Goal: Task Accomplishment & Management: Use online tool/utility

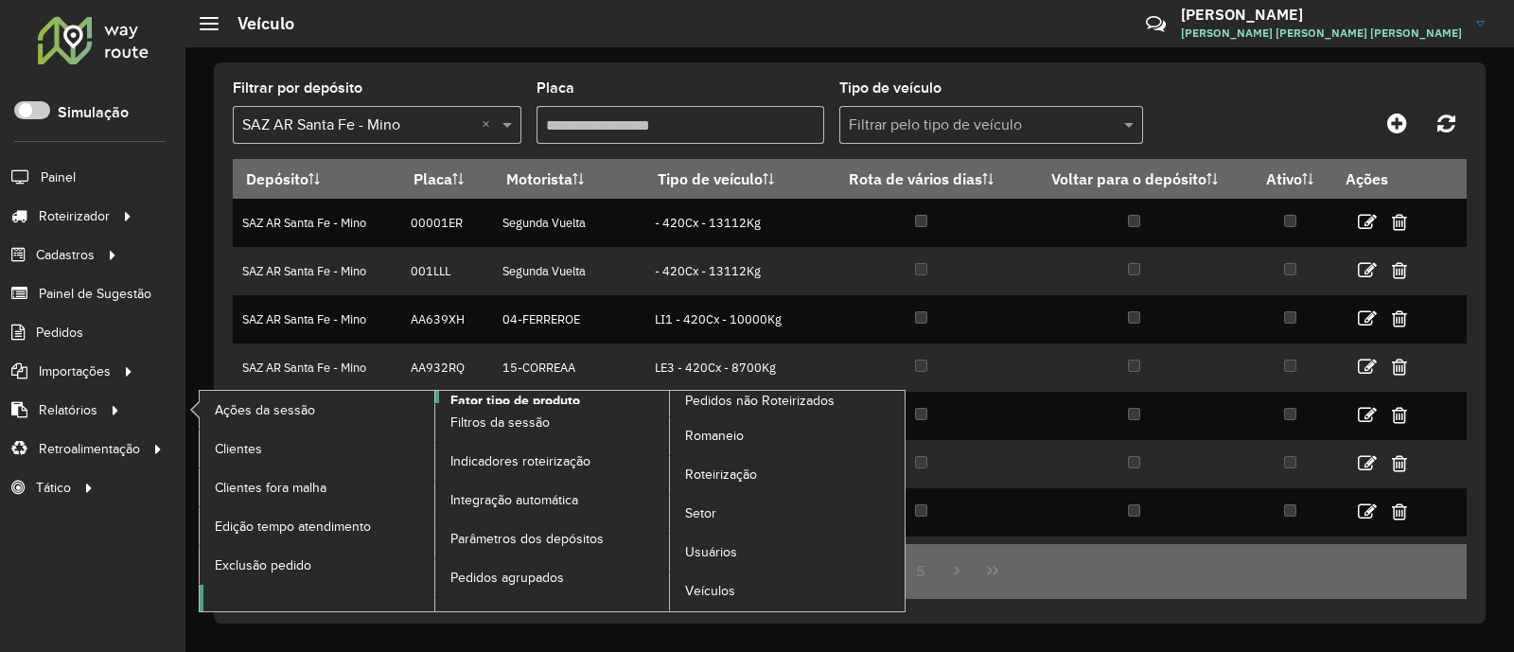
click at [480, 399] on span "Fator tipo de produto" at bounding box center [515, 401] width 130 height 20
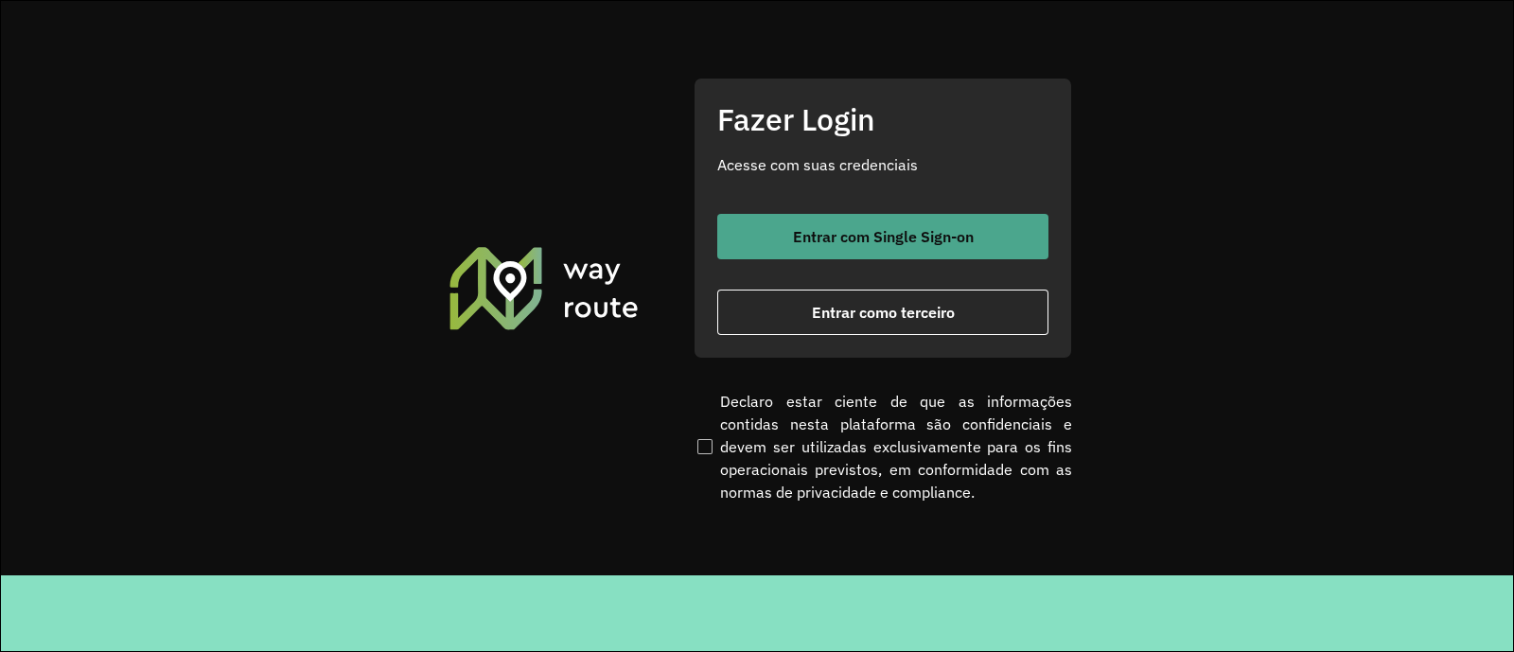
click at [823, 244] on span "Entrar com Single Sign-on" at bounding box center [883, 236] width 181 height 15
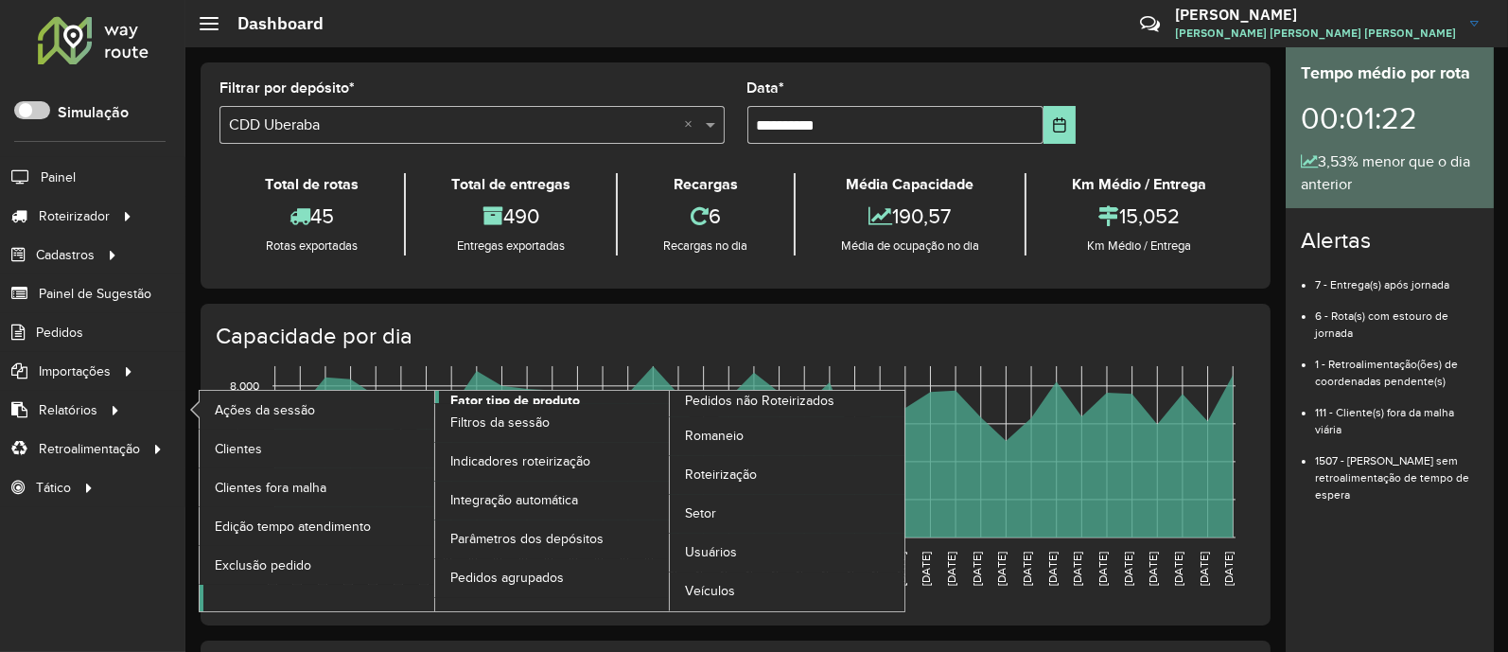
click at [501, 399] on span "Fator tipo de produto" at bounding box center [515, 401] width 130 height 20
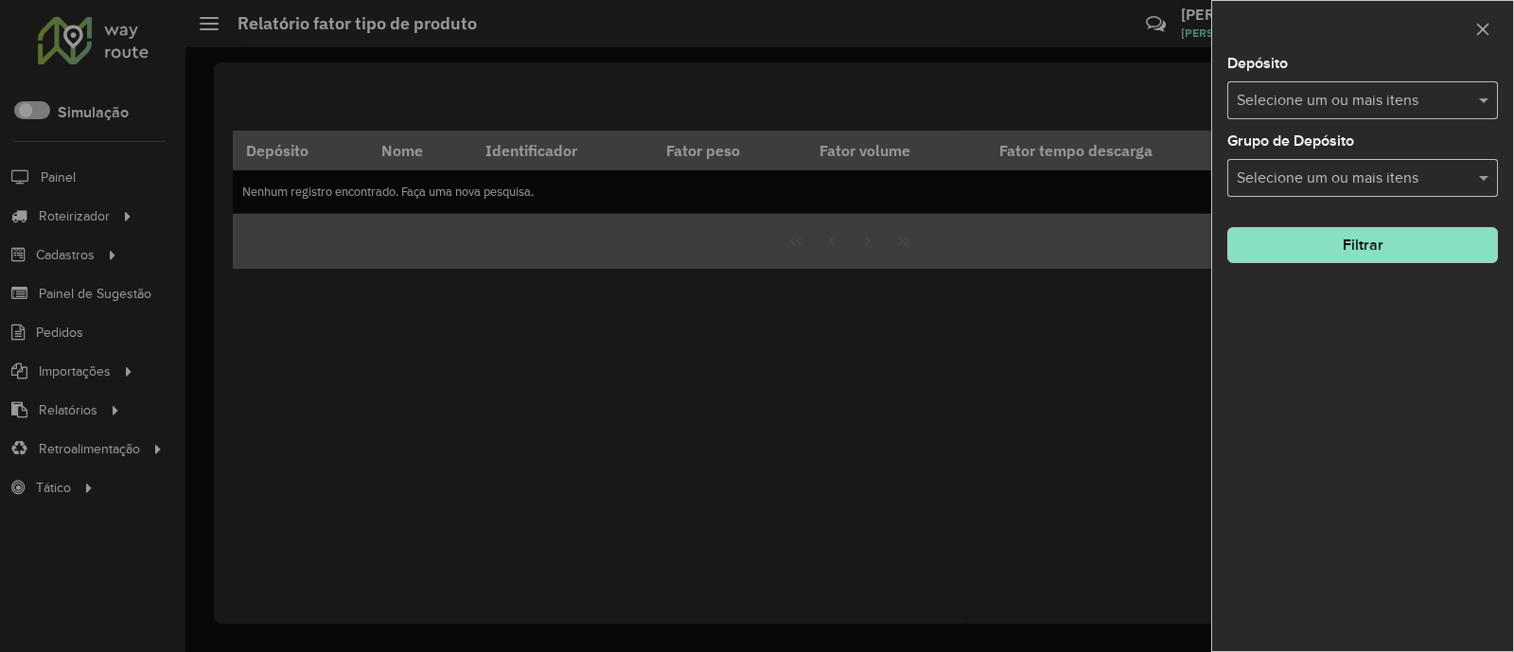
click at [1204, 98] on input "text" at bounding box center [1353, 101] width 242 height 23
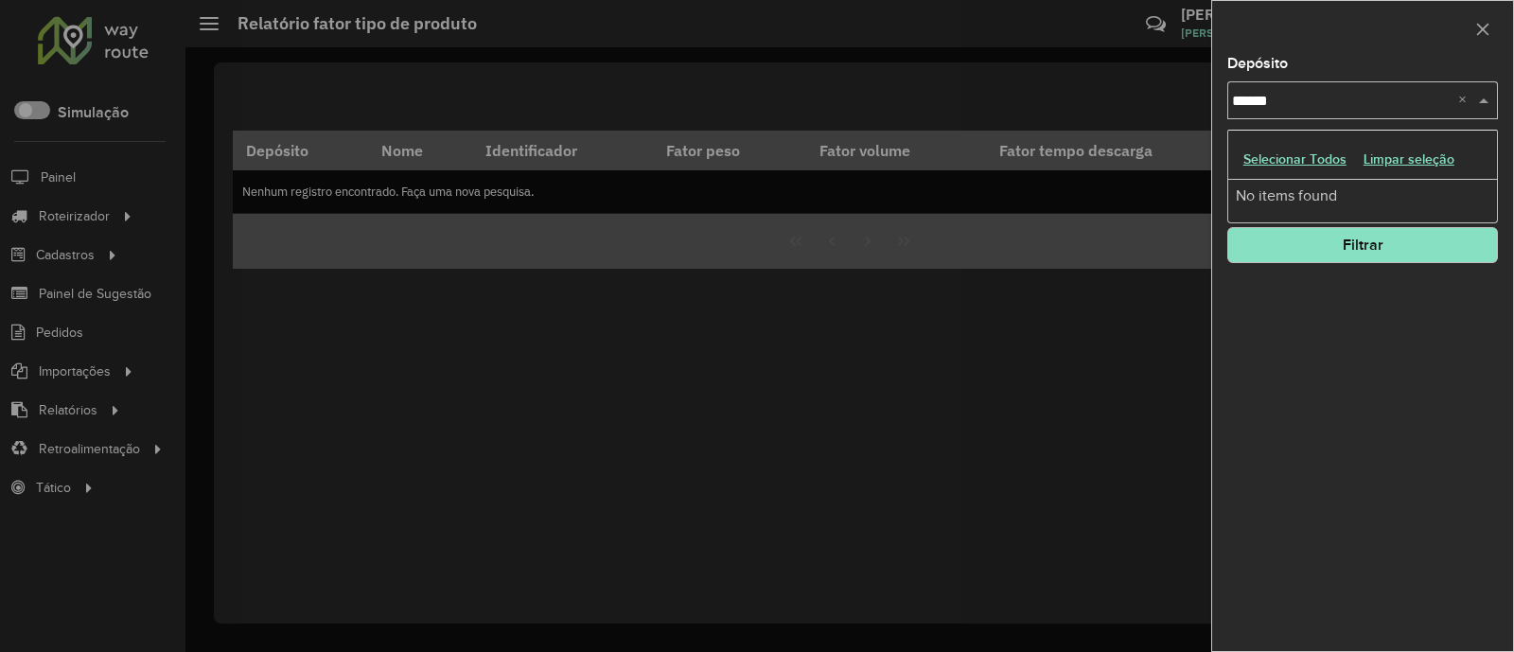
type input "*******"
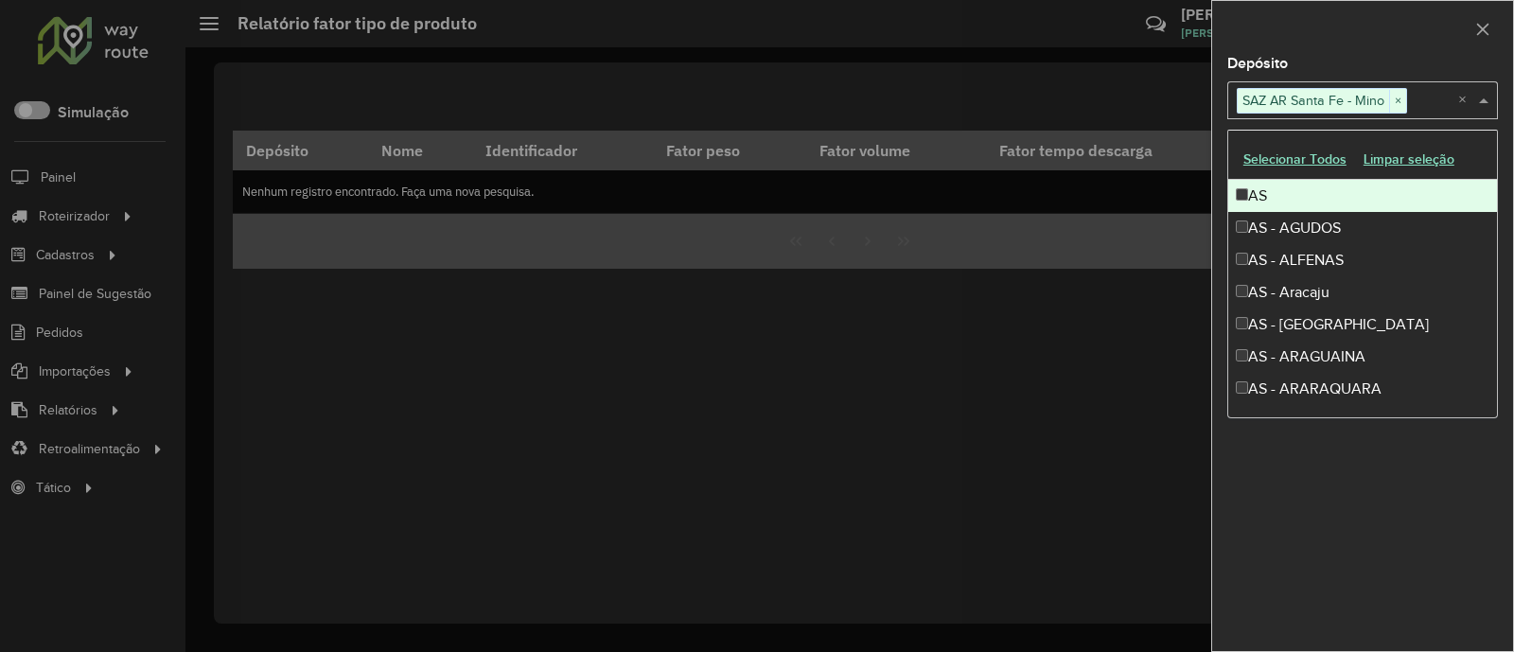
click at [1204, 16] on div at bounding box center [1362, 29] width 301 height 56
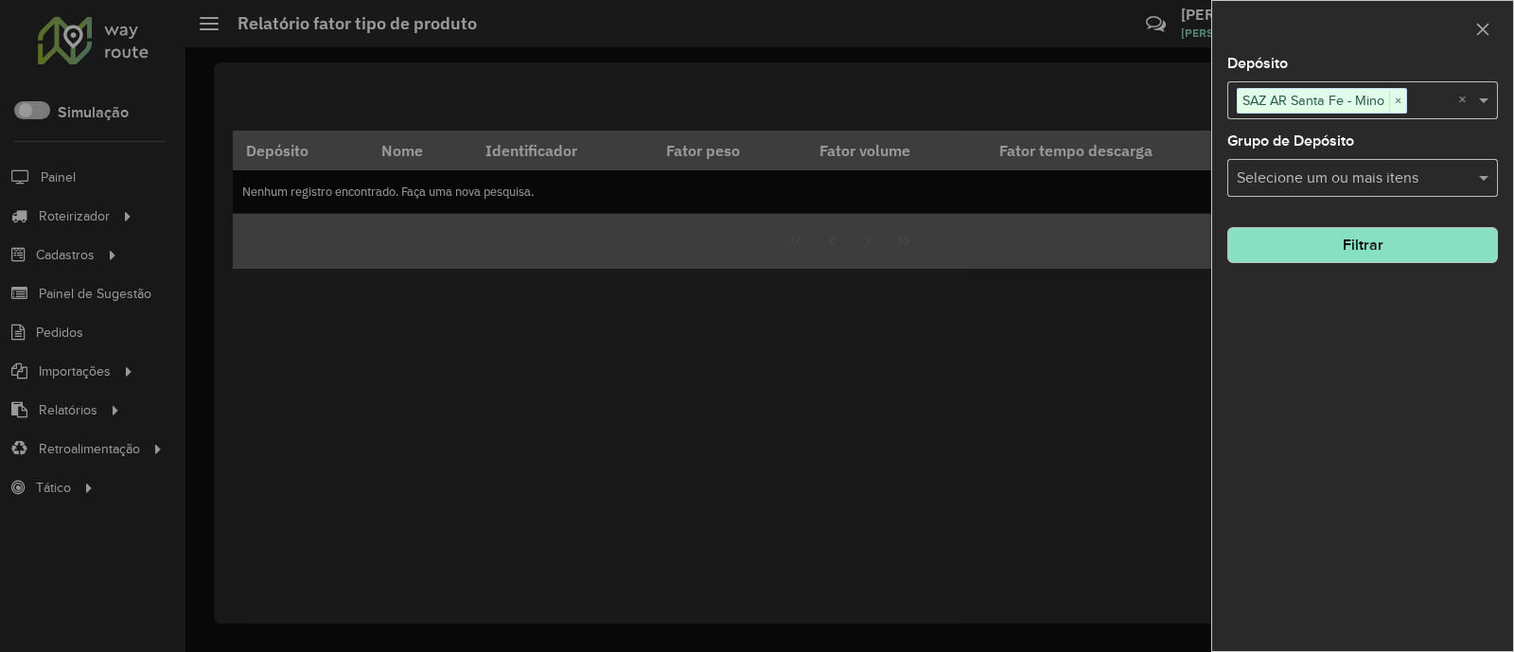
click at [1204, 235] on button "Filtrar" at bounding box center [1362, 245] width 271 height 36
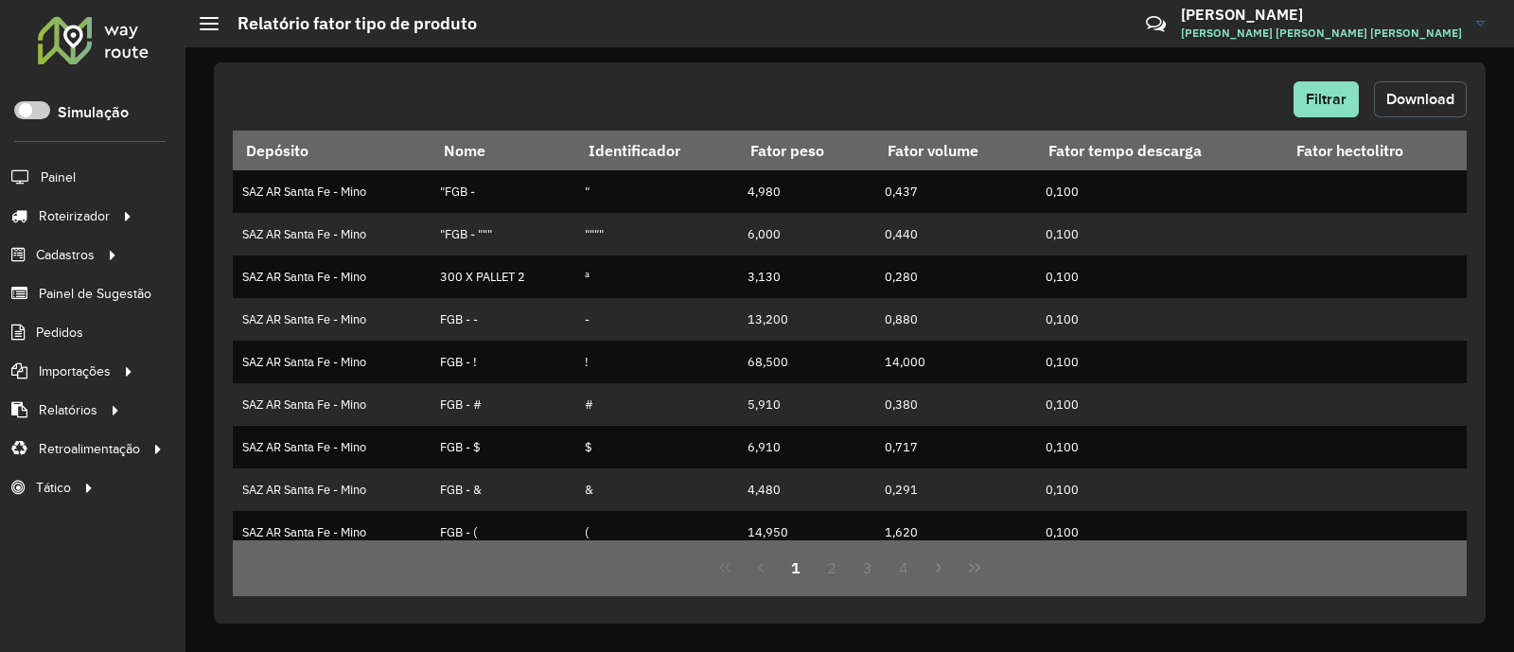
click at [1204, 100] on span "Download" at bounding box center [1420, 99] width 68 height 16
click at [1204, 97] on span "Filtrar" at bounding box center [1326, 99] width 41 height 16
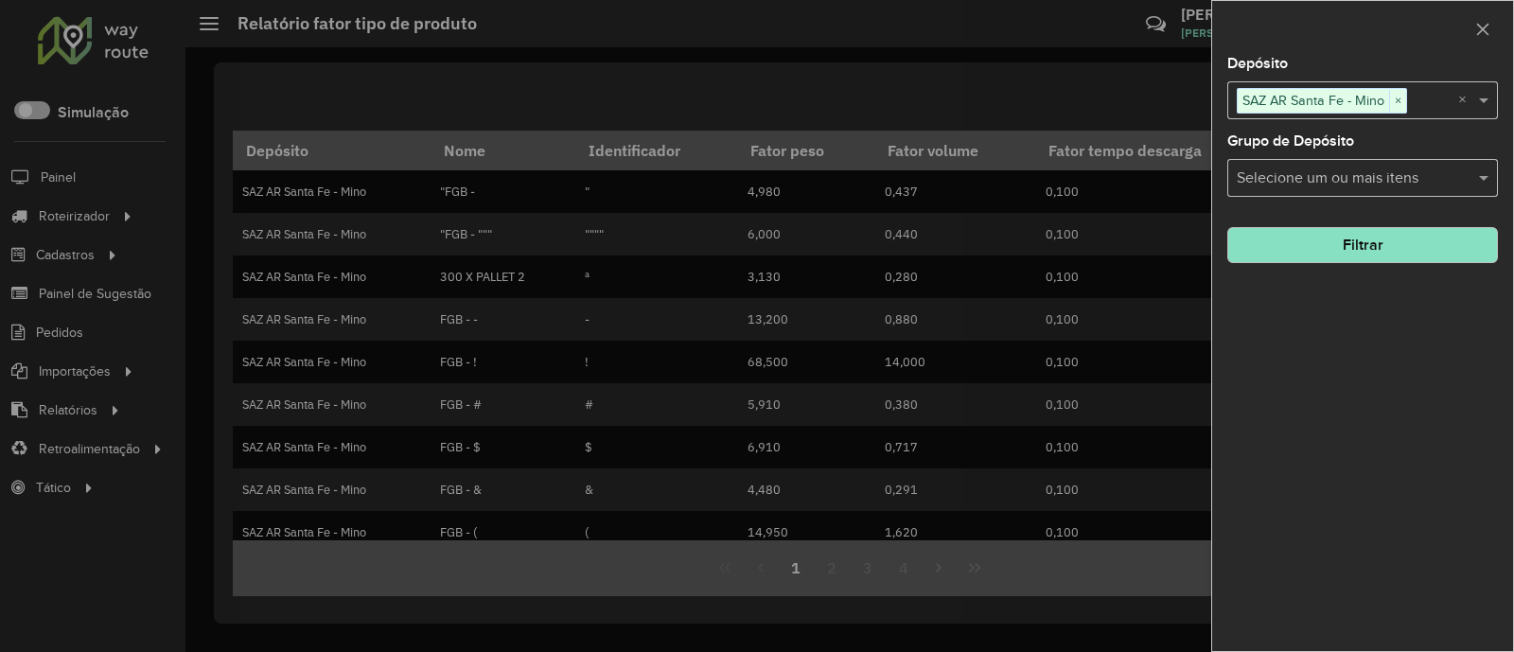
click at [1204, 106] on span "SAZ AR Santa Fe - Mino" at bounding box center [1313, 100] width 151 height 23
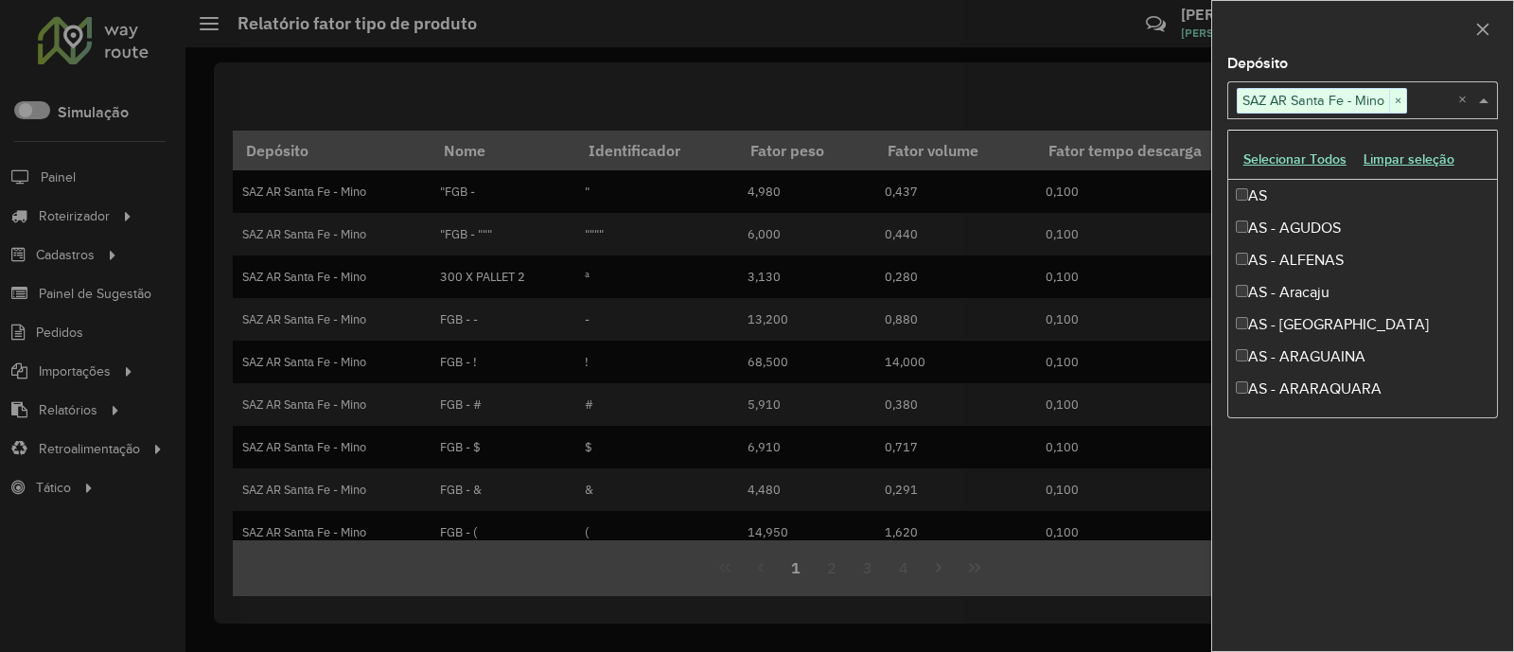
scroll to position [7881, 0]
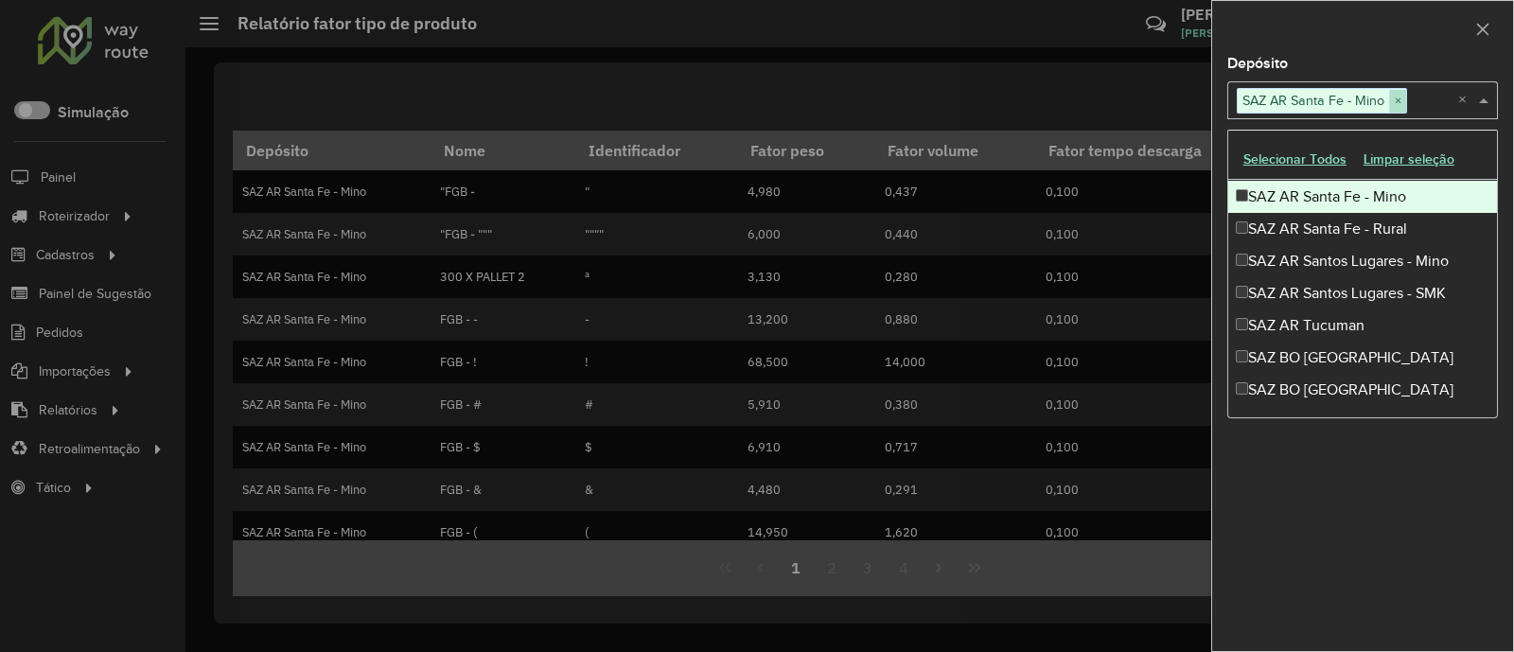
click at [1204, 99] on span "×" at bounding box center [1397, 101] width 17 height 23
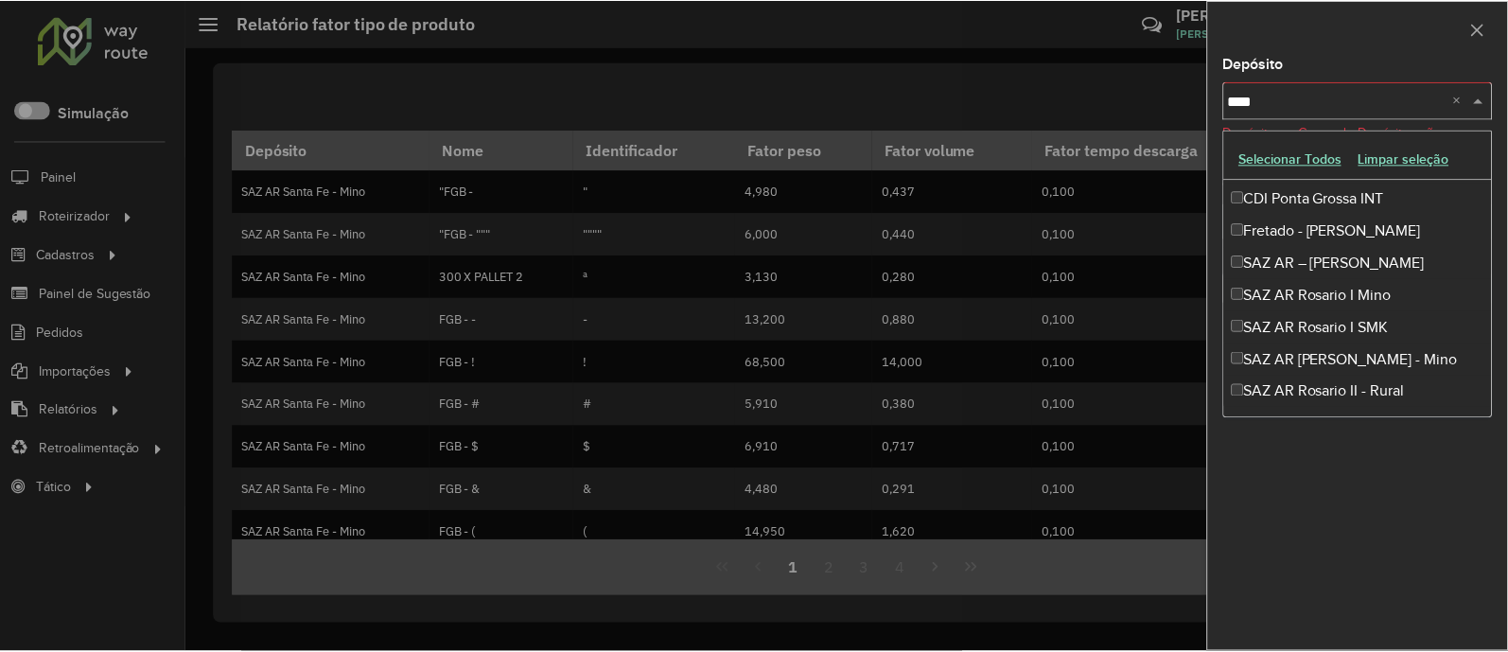
scroll to position [0, 0]
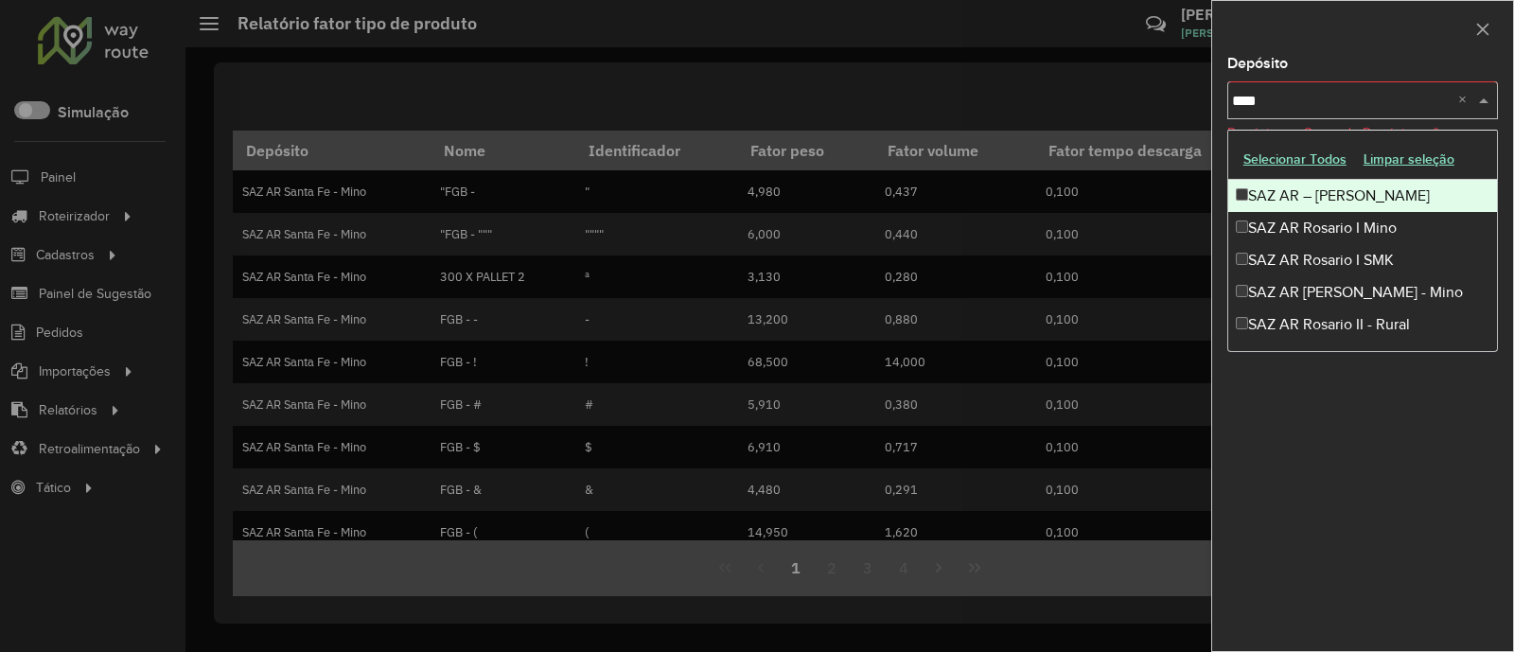
type input "*****"
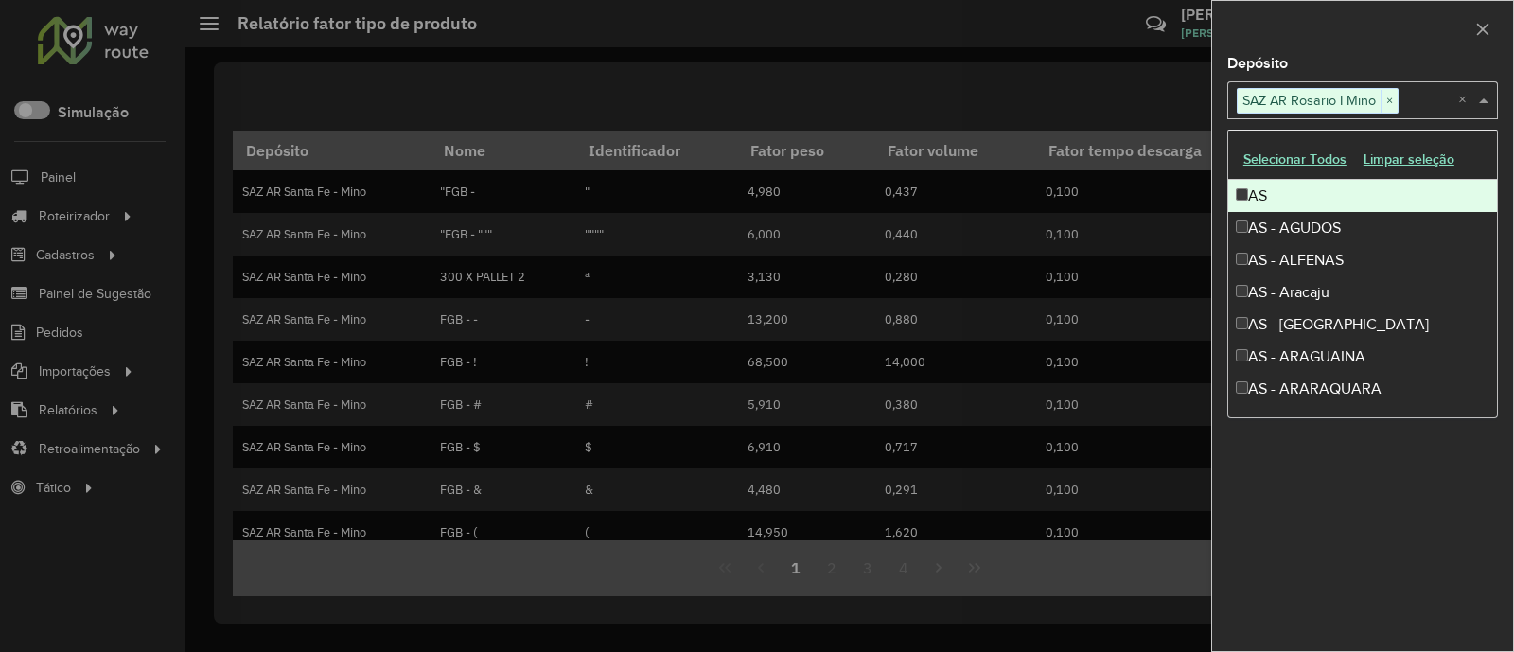
click at [1204, 1] on div at bounding box center [1362, 29] width 301 height 56
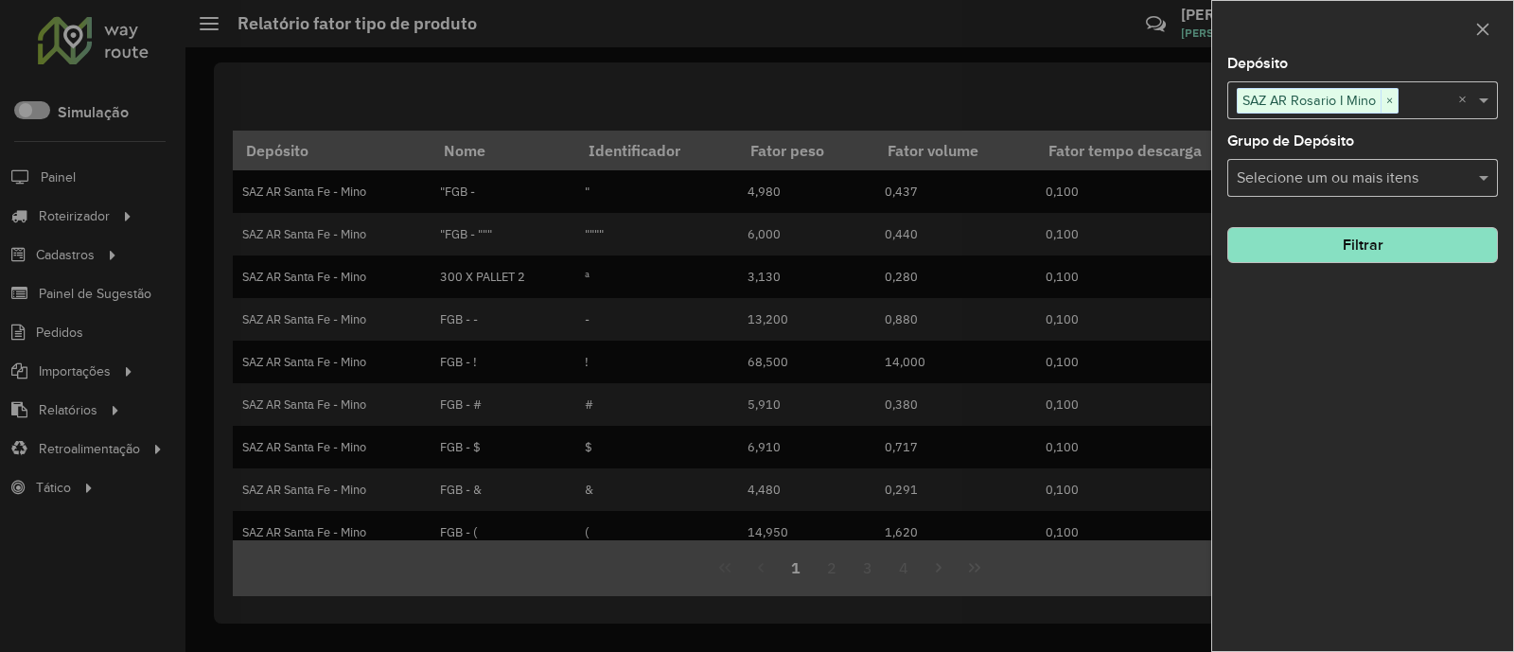
click at [1204, 251] on button "Filtrar" at bounding box center [1362, 245] width 271 height 36
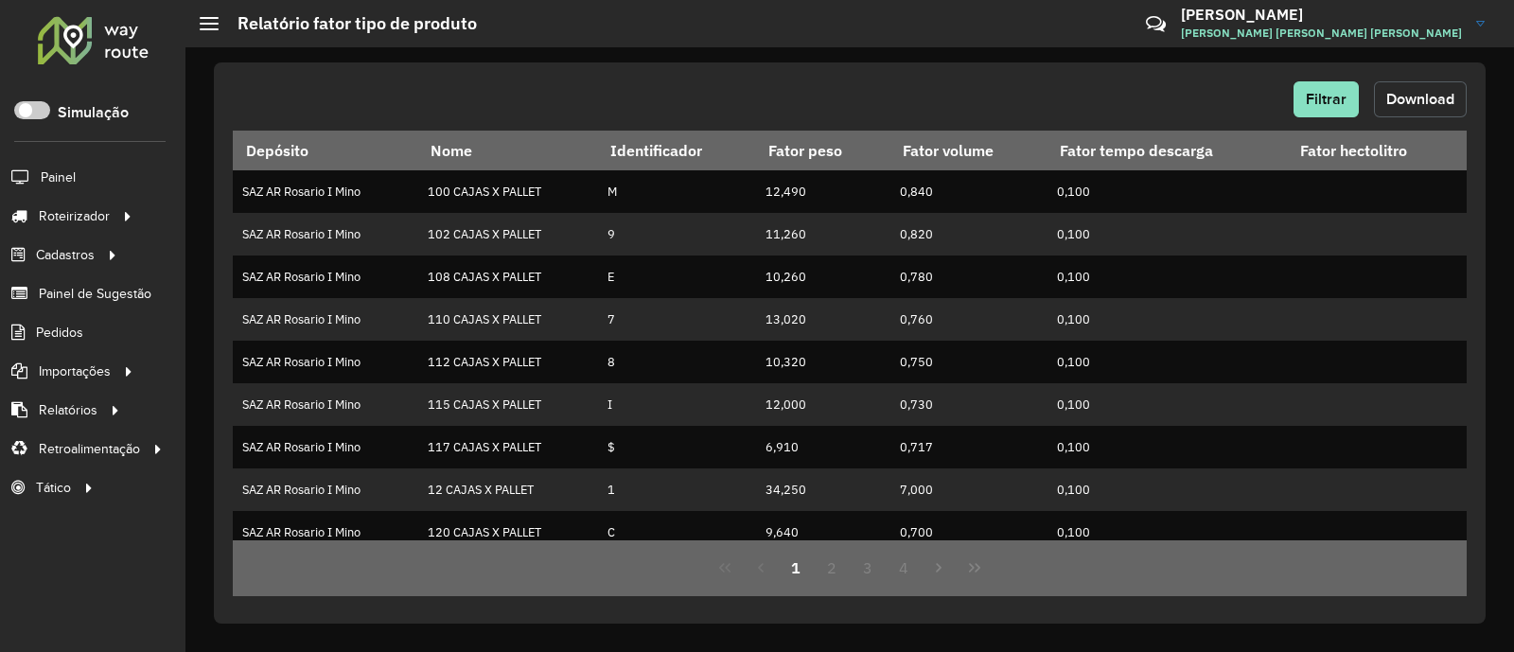
click at [1204, 104] on span "Download" at bounding box center [1420, 99] width 68 height 16
click at [1187, 104] on div "Filtrar Download" at bounding box center [850, 99] width 1234 height 36
click at [1204, 110] on button "Filtrar" at bounding box center [1325, 99] width 65 height 36
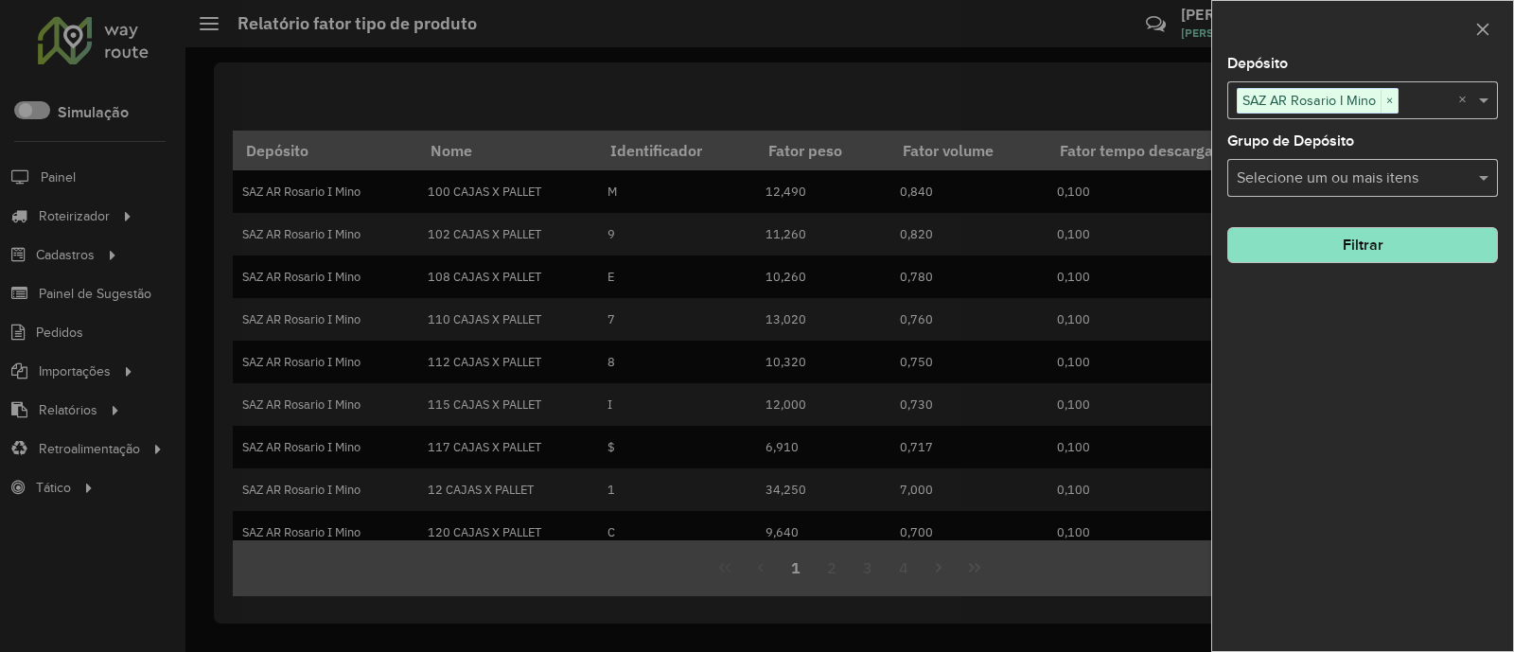
click at [1204, 252] on button "Filtrar" at bounding box center [1362, 245] width 271 height 36
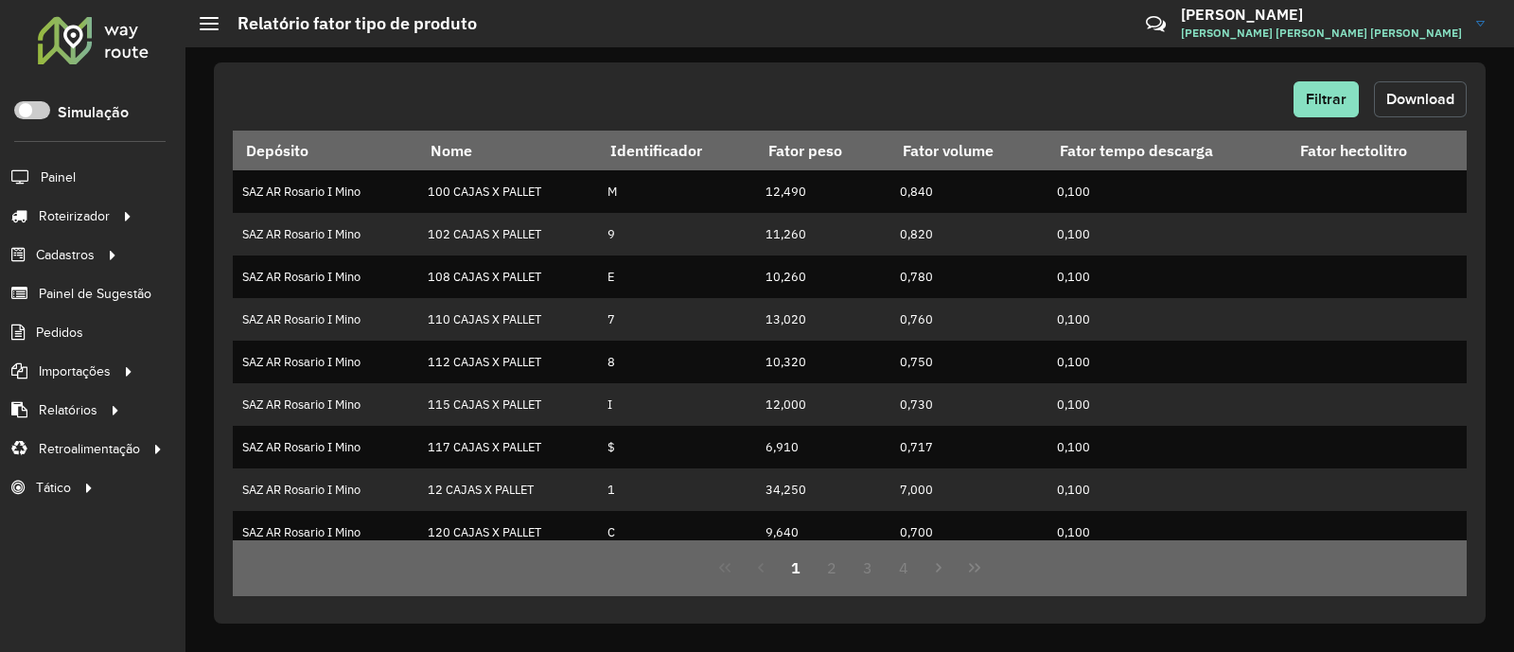
click at [1204, 98] on span "Download" at bounding box center [1420, 99] width 68 height 16
click at [265, 202] on link "Entregas" at bounding box center [316, 216] width 232 height 38
click at [237, 217] on span "Entregas" at bounding box center [242, 216] width 54 height 20
click at [239, 206] on span "Entregas" at bounding box center [242, 216] width 54 height 20
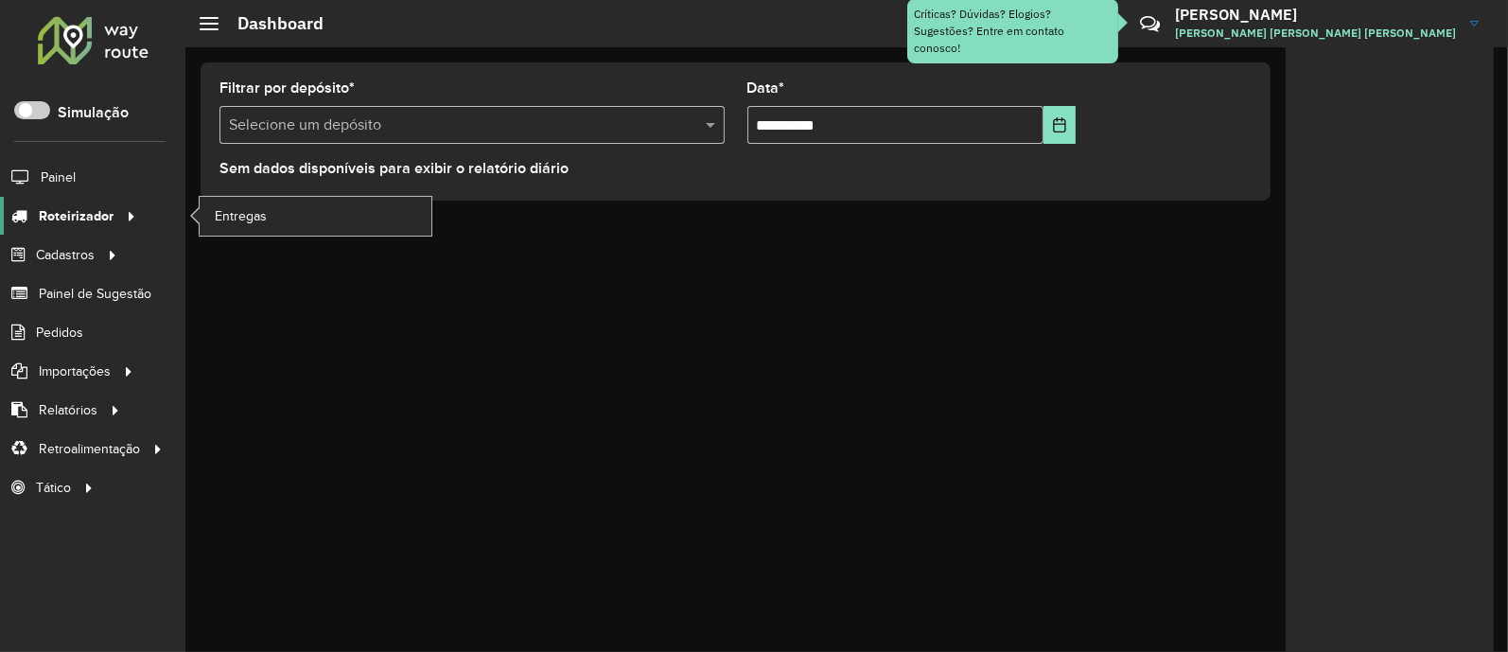
click at [114, 206] on div at bounding box center [128, 216] width 28 height 20
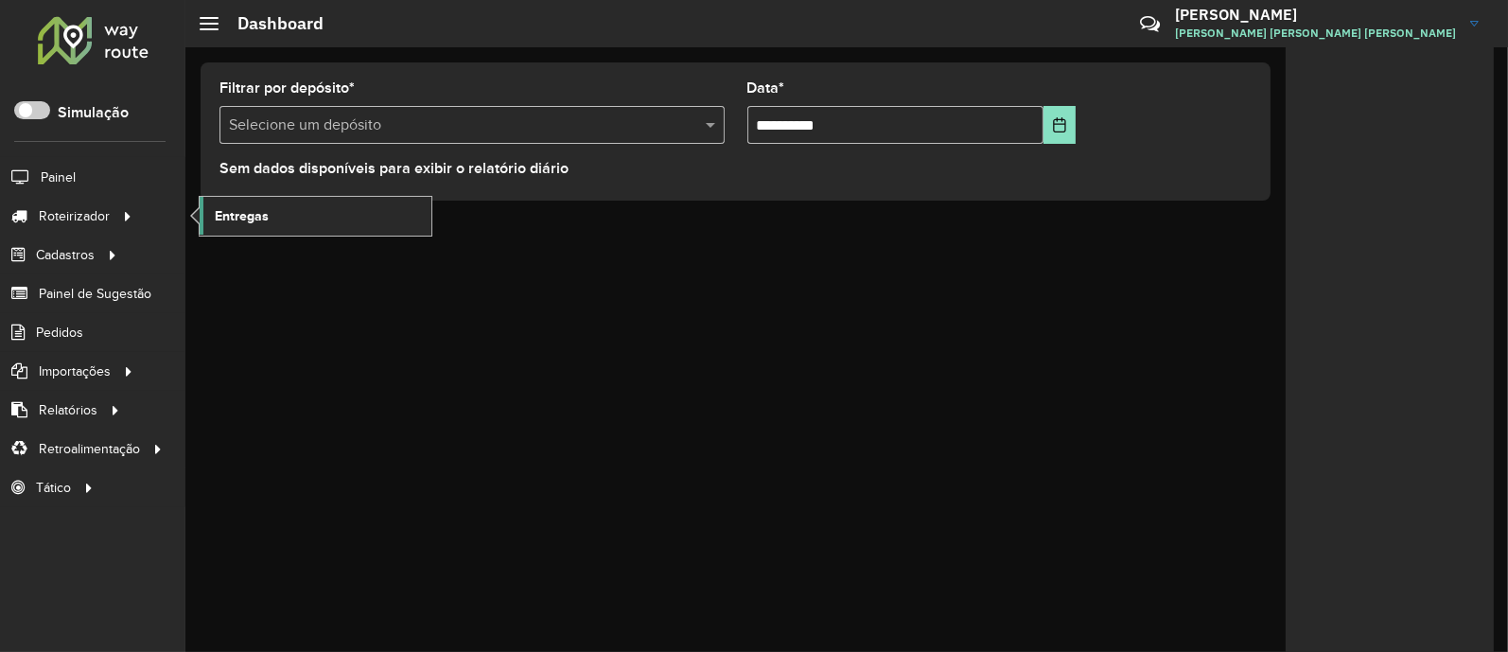
click at [255, 228] on link "Entregas" at bounding box center [316, 216] width 232 height 38
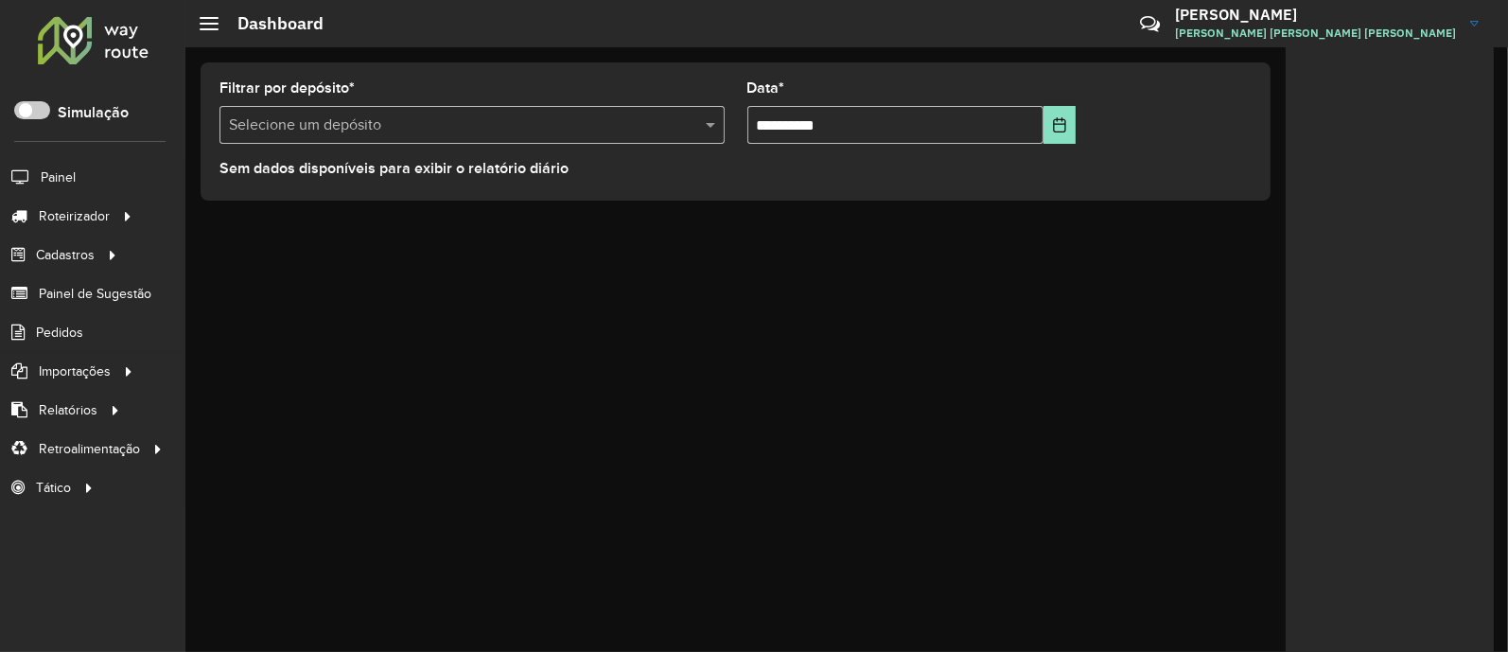
click at [858, 385] on div "**********" at bounding box center [846, 349] width 1323 height 605
click at [1150, 520] on div "**********" at bounding box center [846, 349] width 1323 height 605
click at [616, 208] on div "**********" at bounding box center [735, 131] width 1100 height 168
click at [937, 368] on div "**********" at bounding box center [846, 349] width 1323 height 605
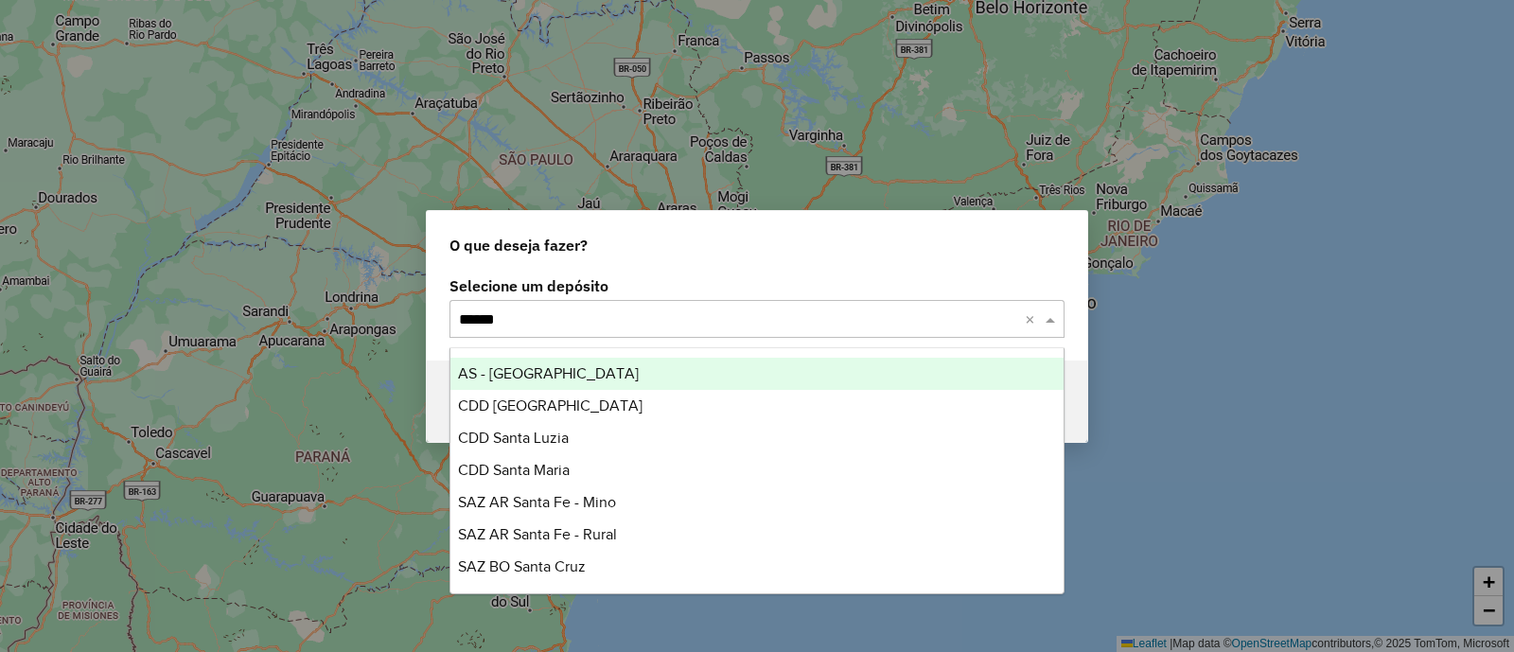
type input "*******"
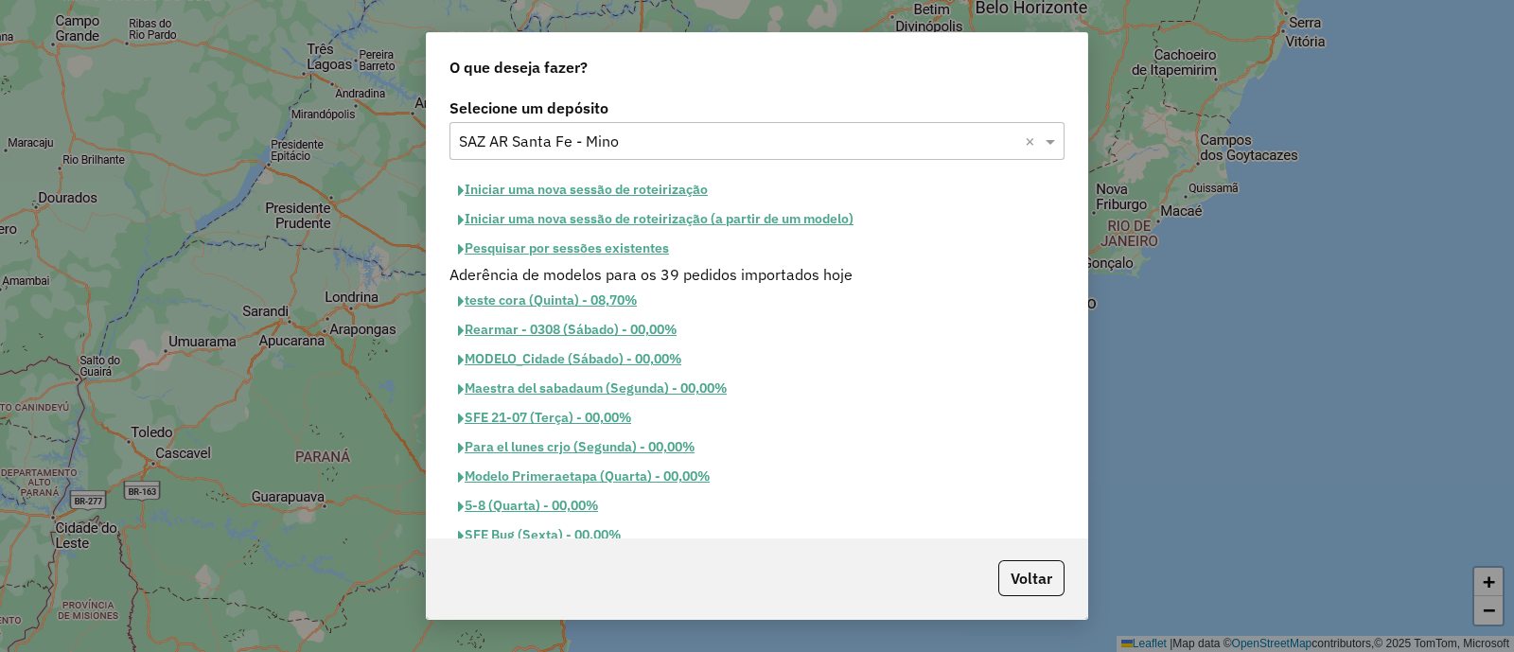
click at [655, 248] on button "Pesquisar por sessões existentes" at bounding box center [563, 248] width 228 height 29
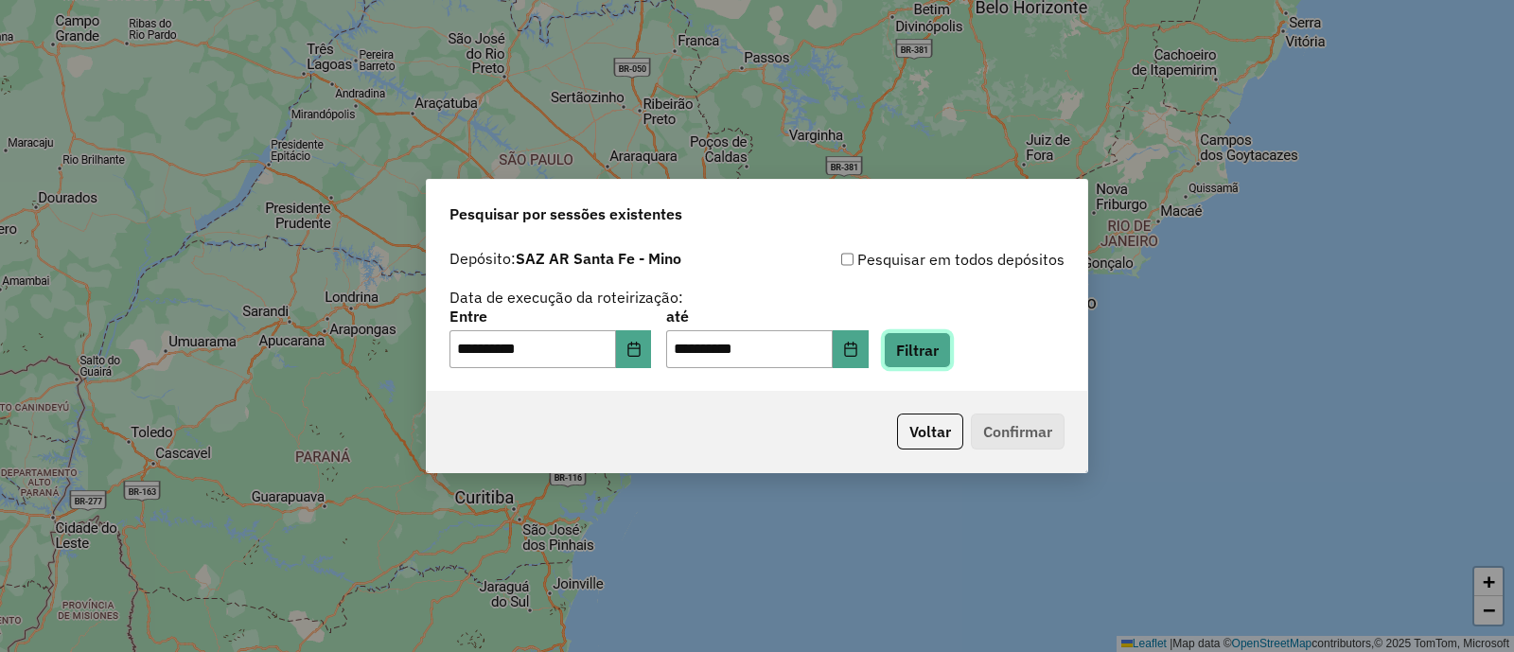
click at [935, 343] on button "Filtrar" at bounding box center [917, 350] width 67 height 36
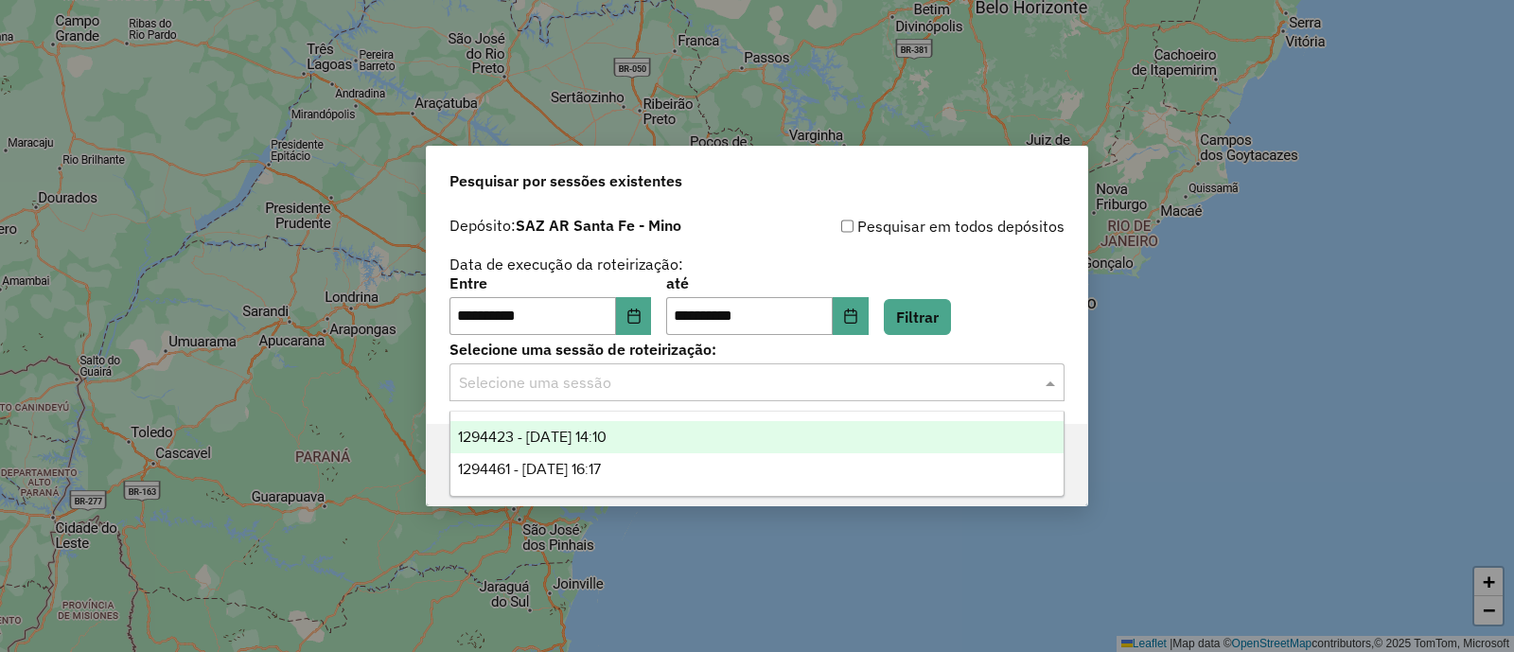
click at [635, 388] on input "text" at bounding box center [738, 383] width 558 height 23
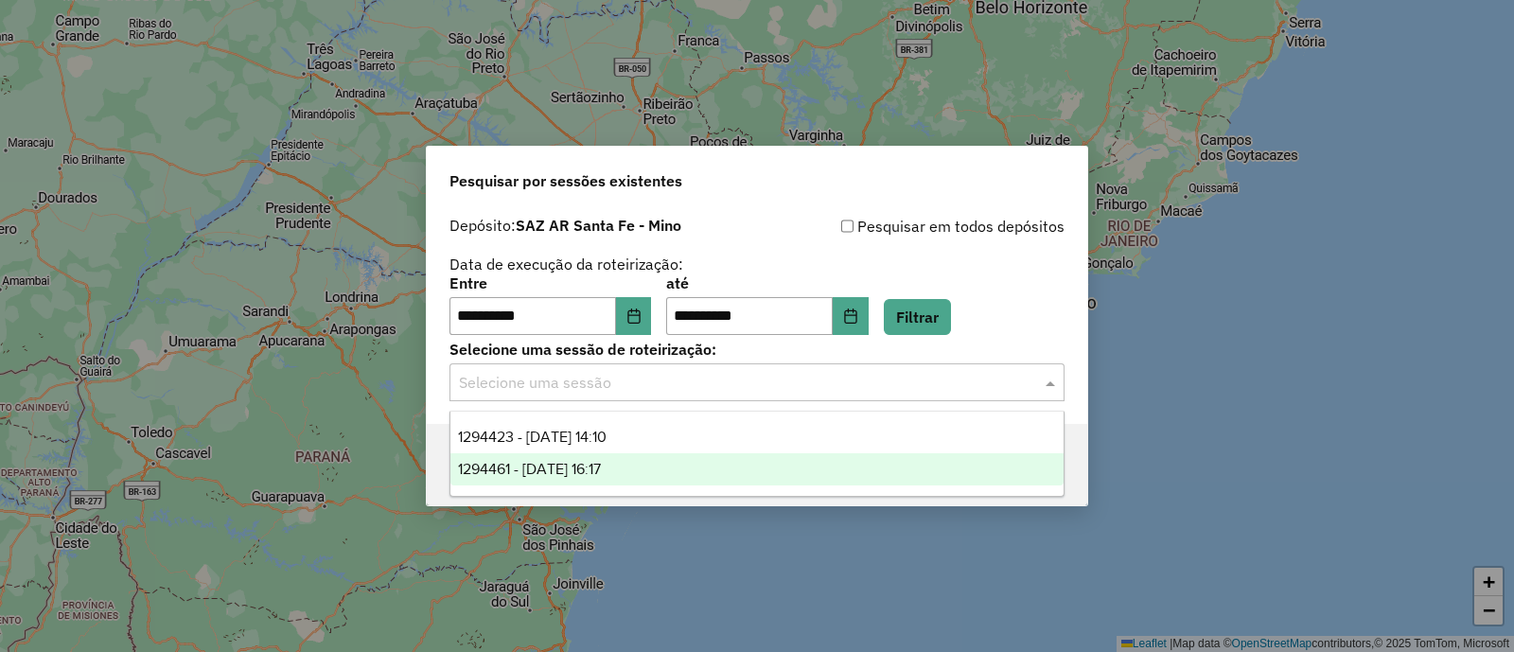
click at [643, 466] on div "1294461 - 15/10/2025 16:17" at bounding box center [756, 469] width 613 height 32
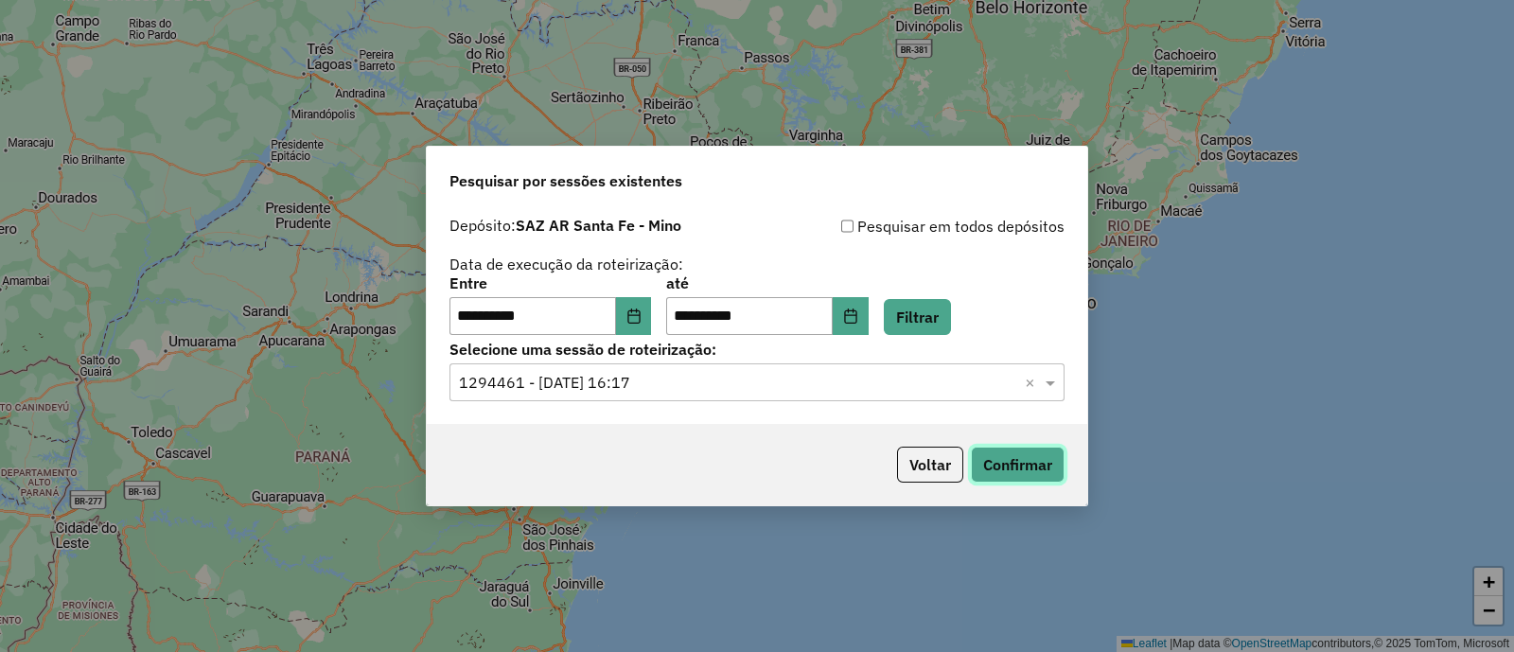
click at [1055, 473] on button "Confirmar" at bounding box center [1018, 465] width 94 height 36
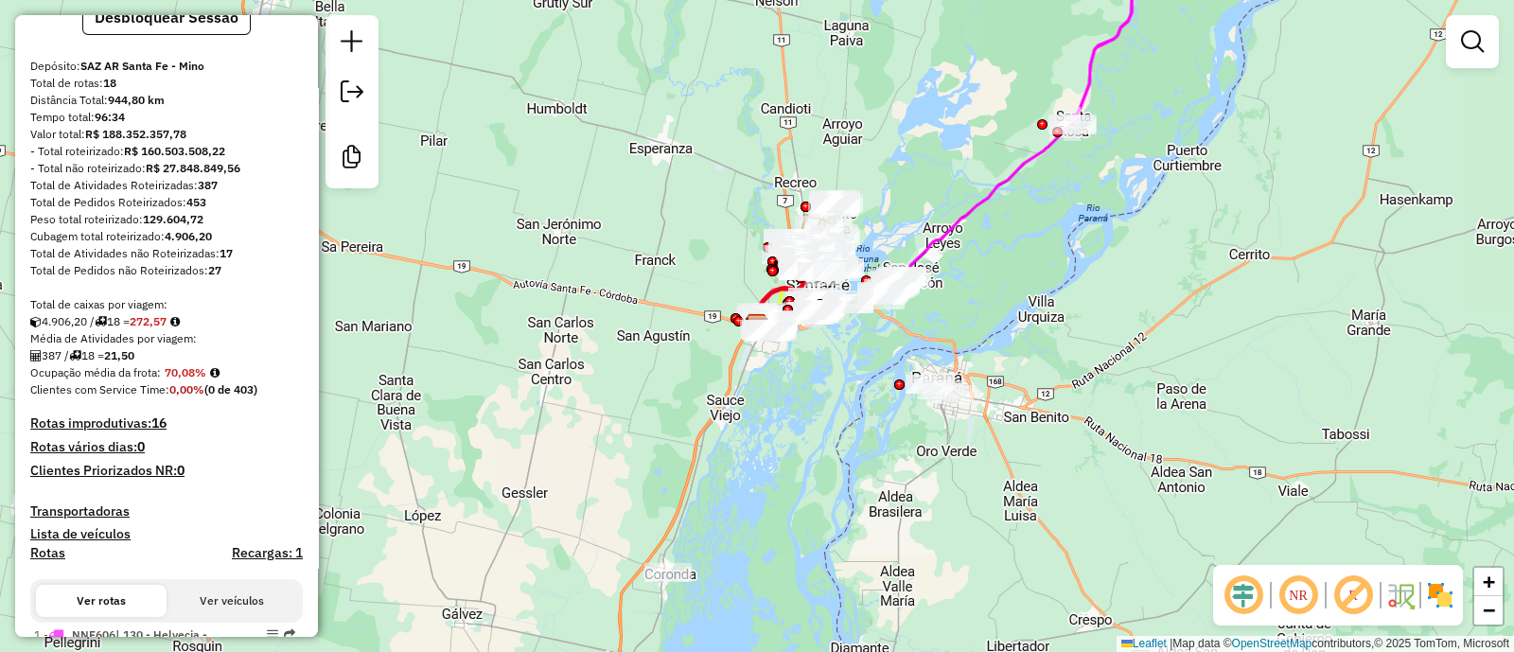
scroll to position [355, 0]
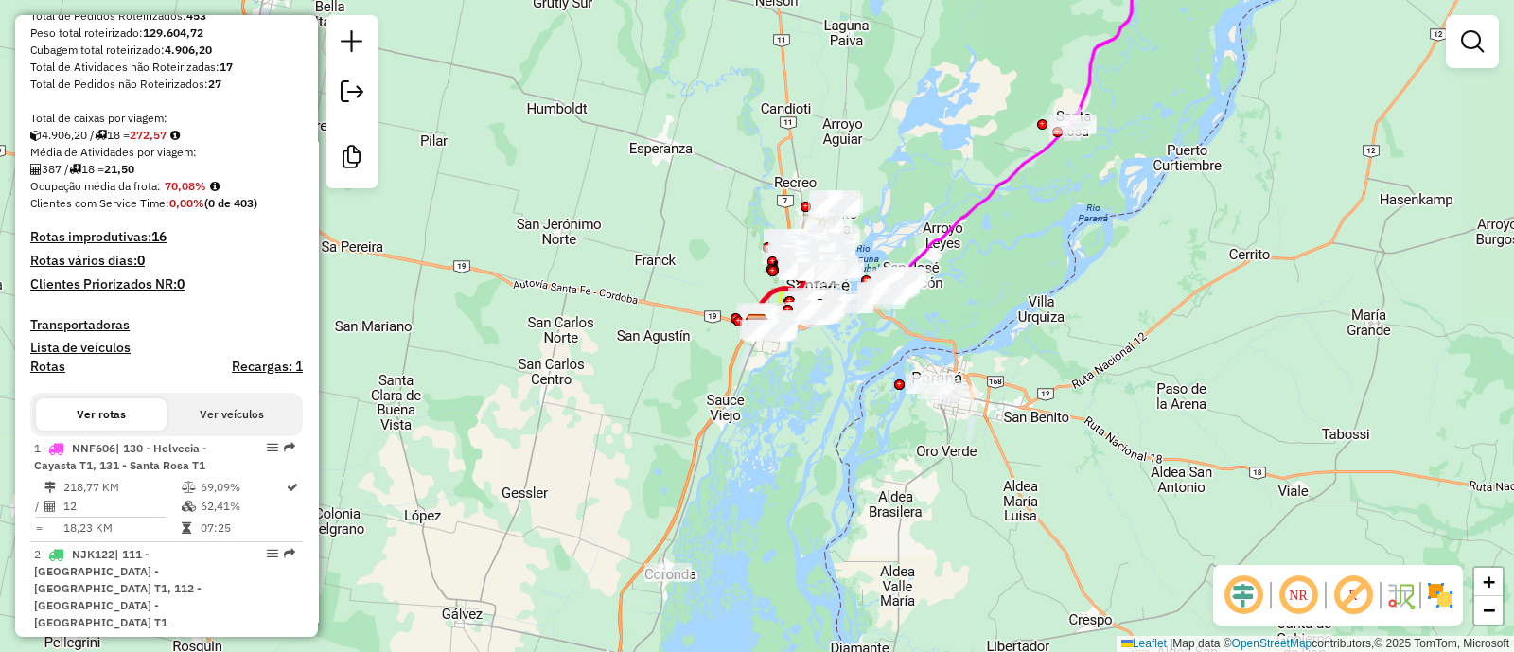
click at [265, 333] on h4 "Transportadoras" at bounding box center [166, 325] width 272 height 16
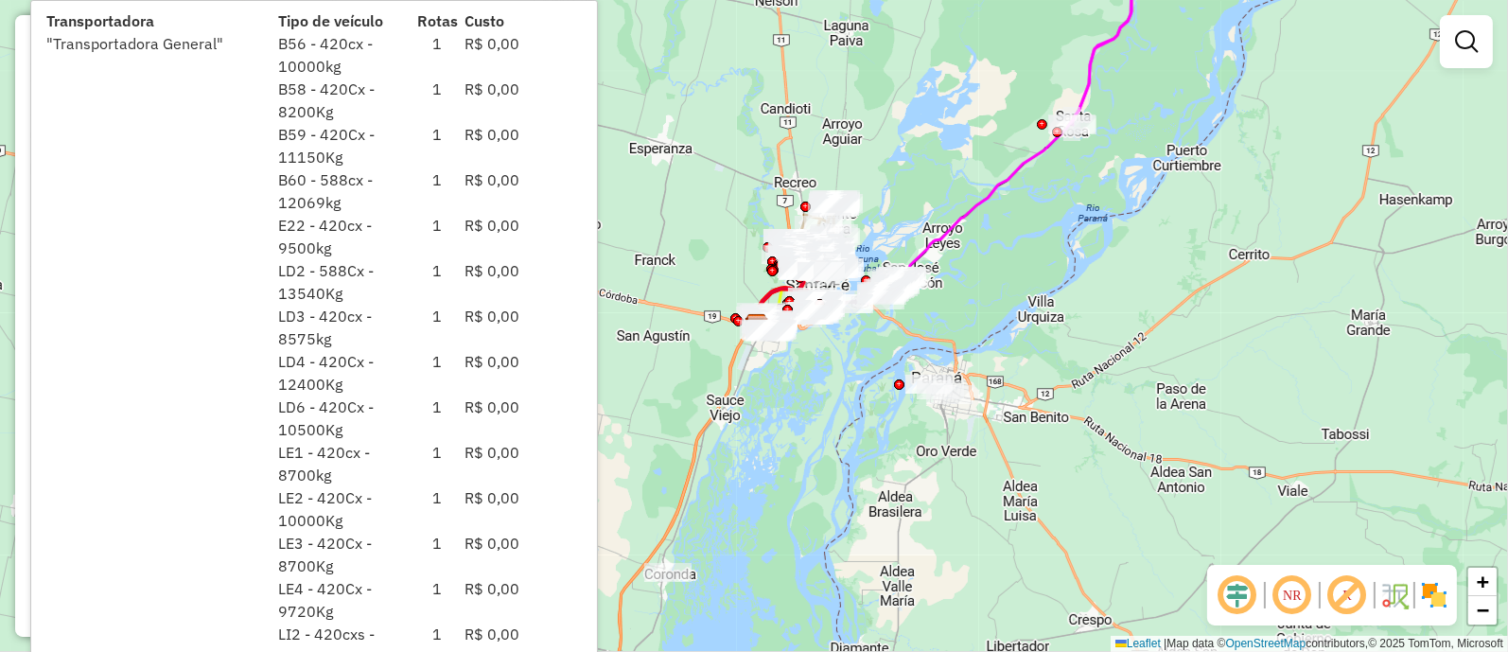
click at [695, 187] on div "Janela de atendimento Grade de atendimento Capacidade Transportadoras Veículos …" at bounding box center [754, 326] width 1508 height 652
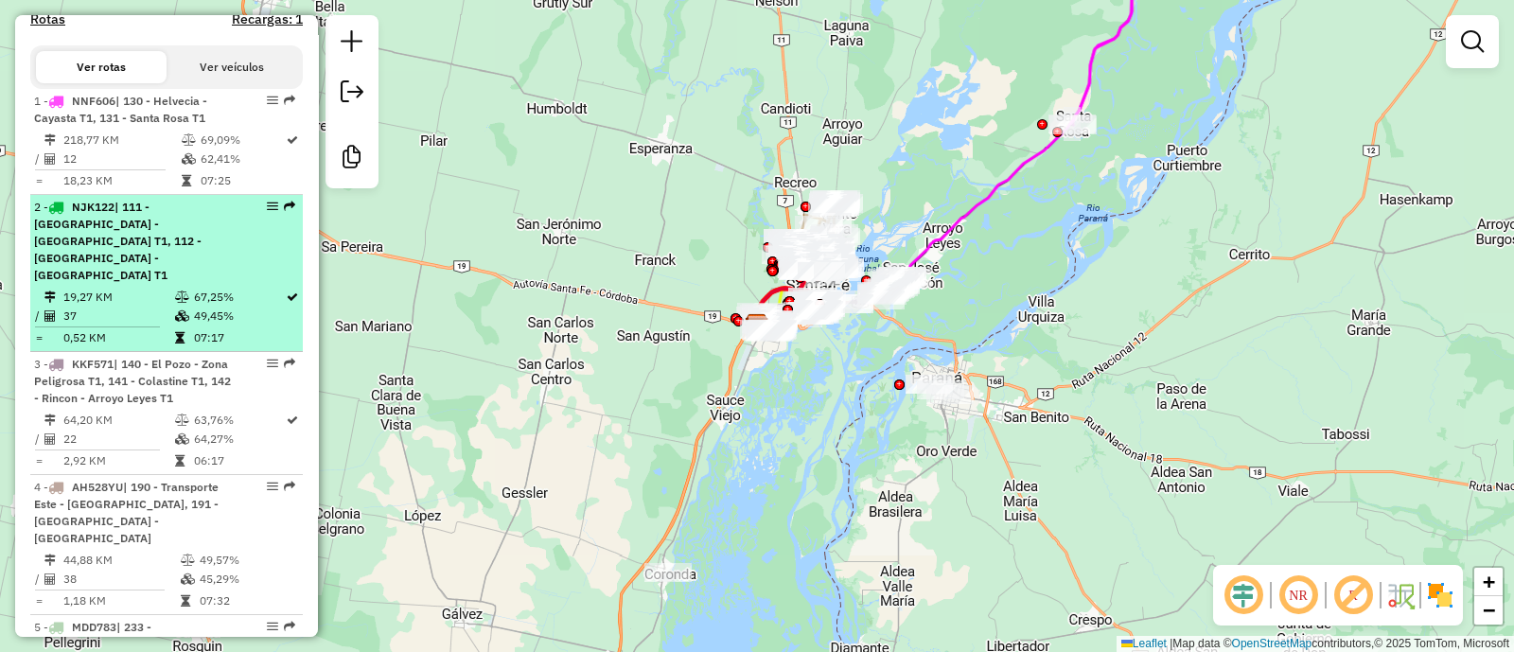
scroll to position [710, 0]
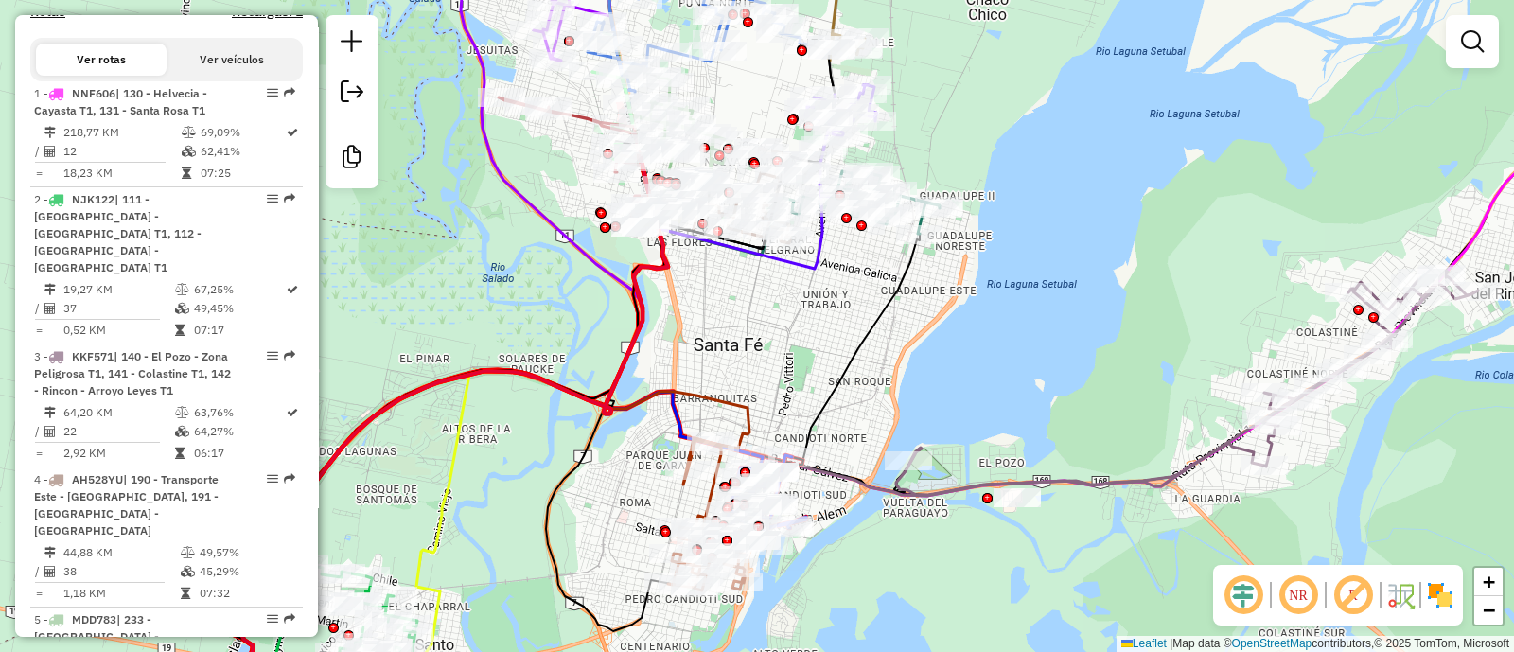
click at [1438, 595] on img at bounding box center [1440, 595] width 30 height 30
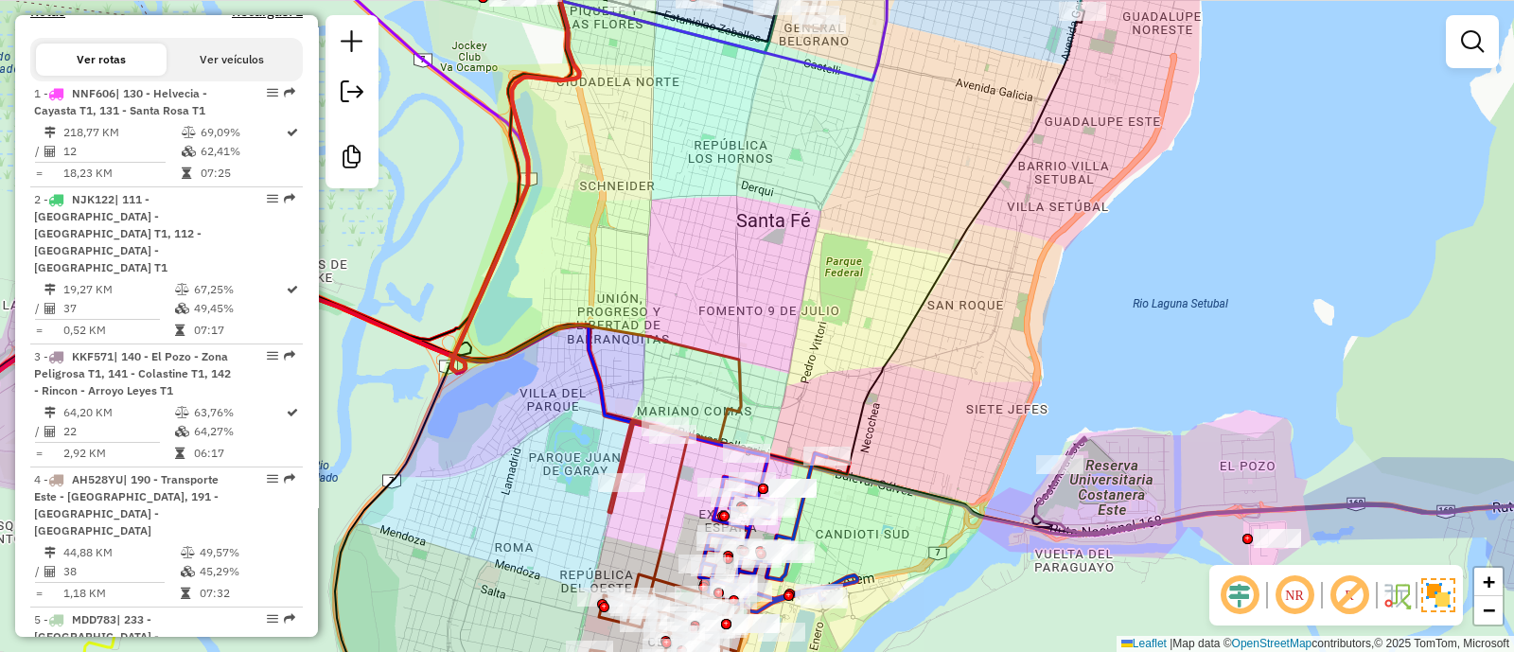
click at [802, 504] on icon at bounding box center [778, 531] width 158 height 161
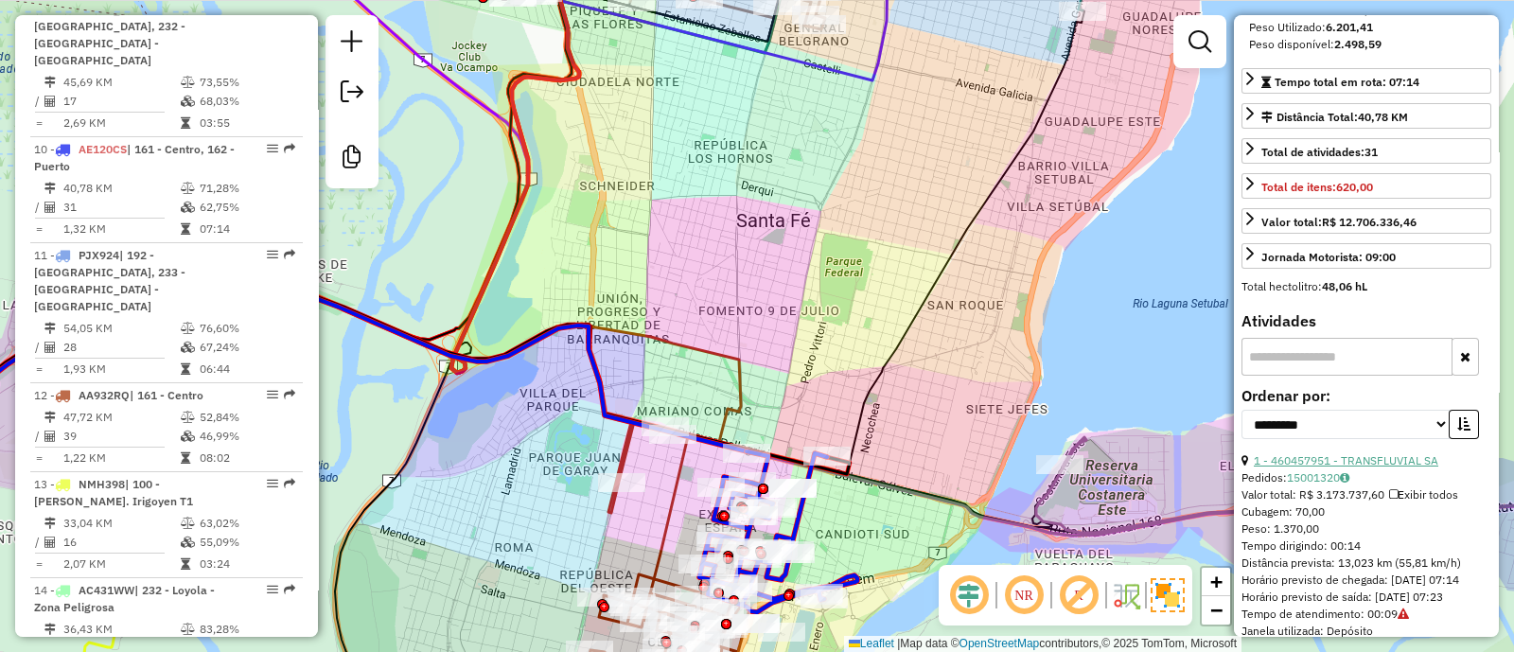
scroll to position [355, 0]
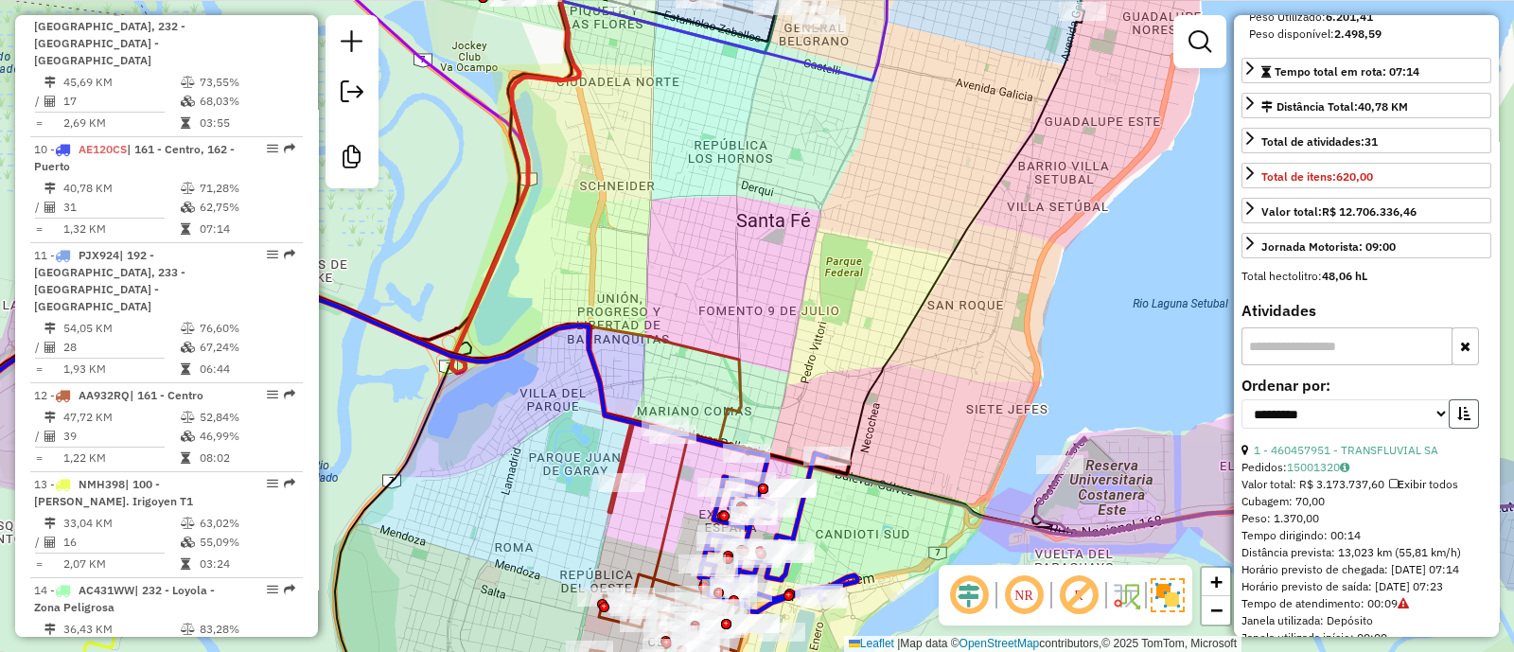
click at [1472, 429] on button "button" at bounding box center [1464, 413] width 30 height 29
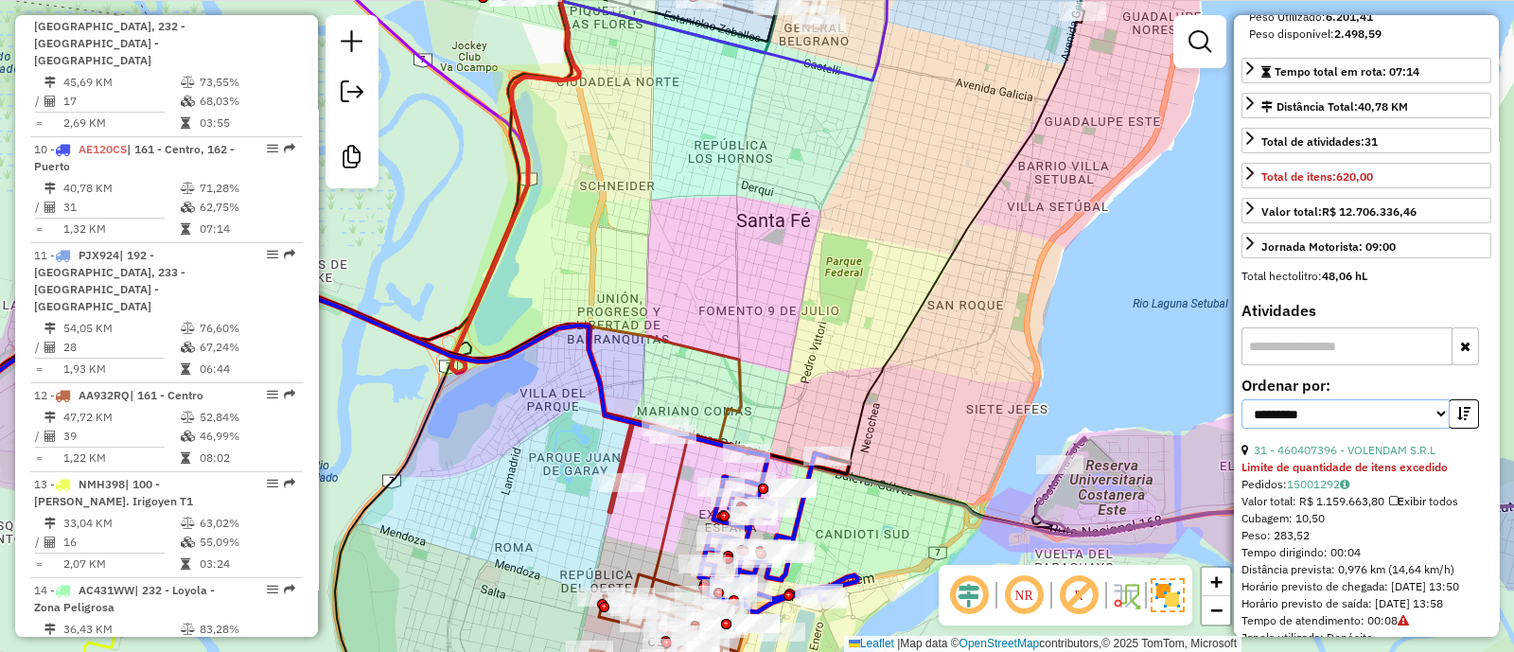
click at [1398, 429] on select "**********" at bounding box center [1345, 413] width 208 height 29
select select "*********"
click at [1241, 428] on select "**********" at bounding box center [1345, 413] width 208 height 29
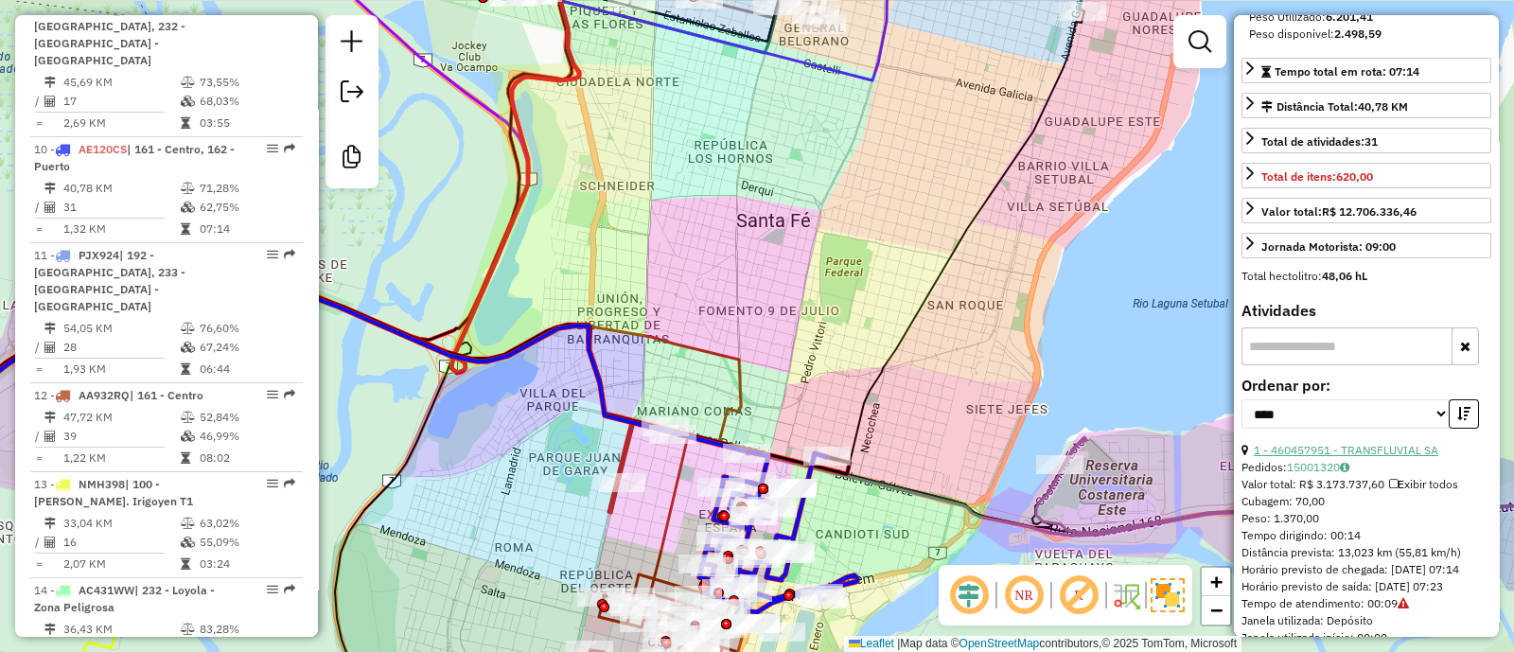
click at [1318, 457] on link "1 - 460457951 - TRANSFLUVIAL SA" at bounding box center [1346, 450] width 185 height 14
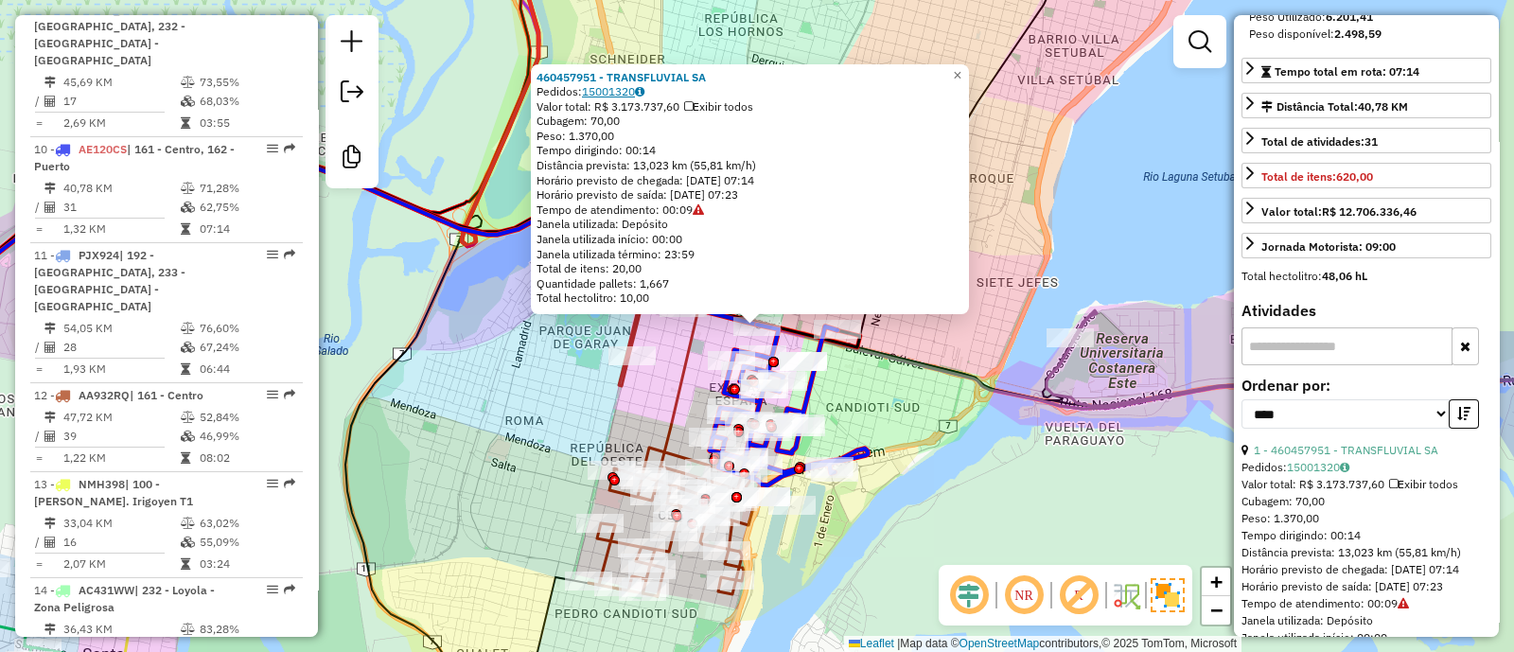
click at [626, 89] on link "15001320" at bounding box center [613, 91] width 62 height 14
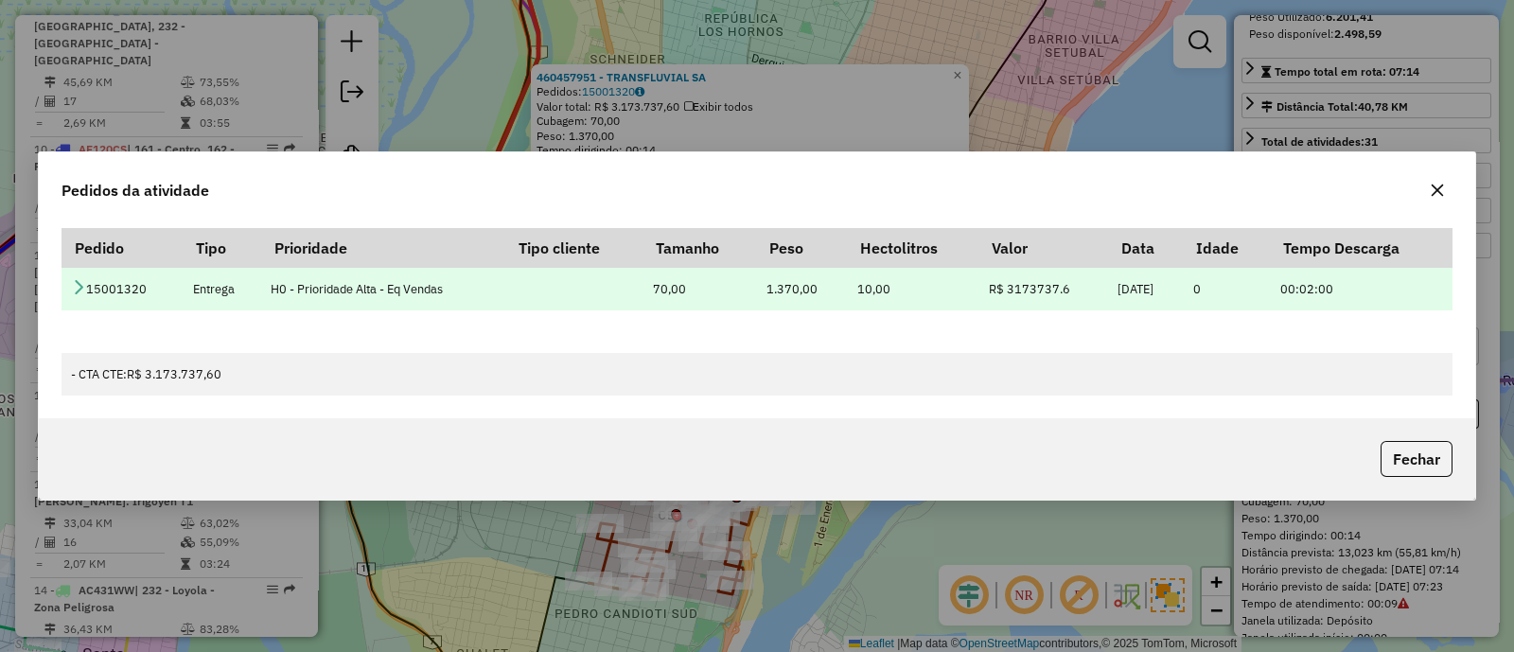
click at [76, 290] on icon at bounding box center [78, 286] width 15 height 15
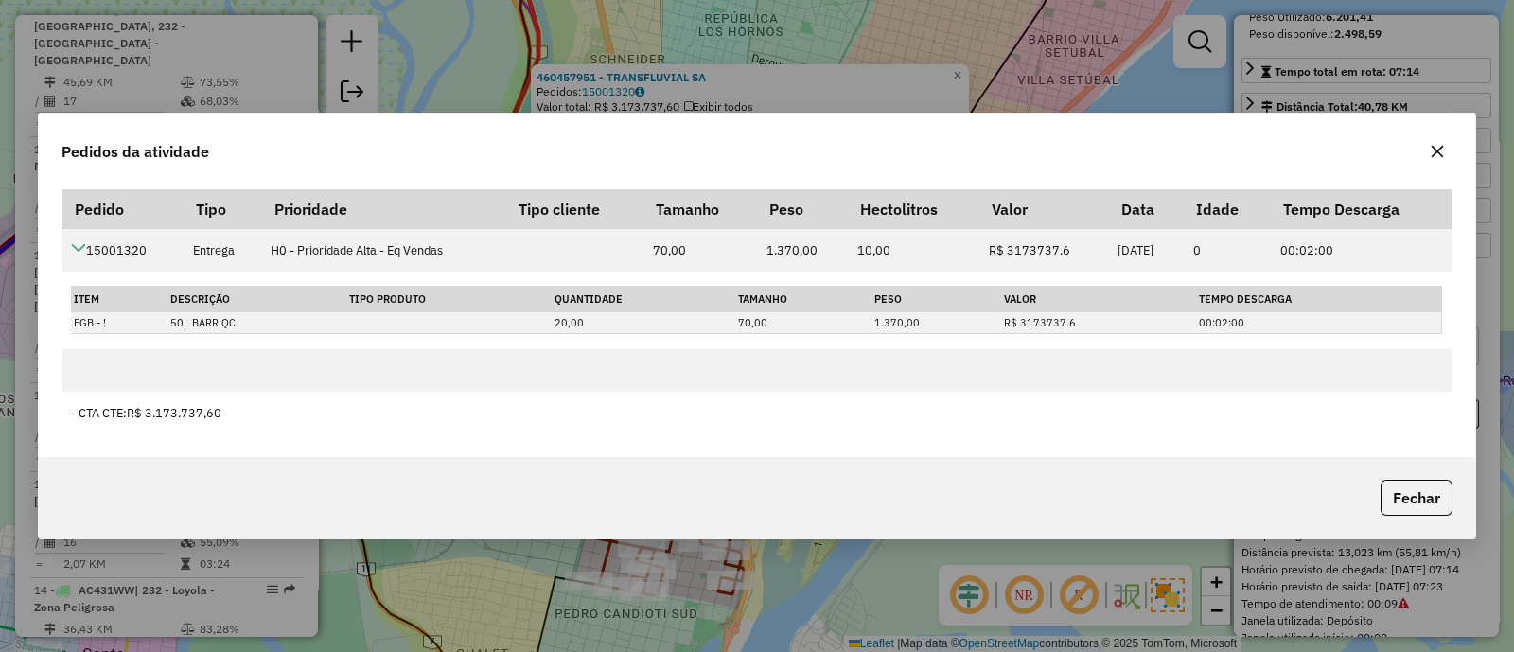
click at [1441, 158] on icon "button" at bounding box center [1437, 151] width 15 height 15
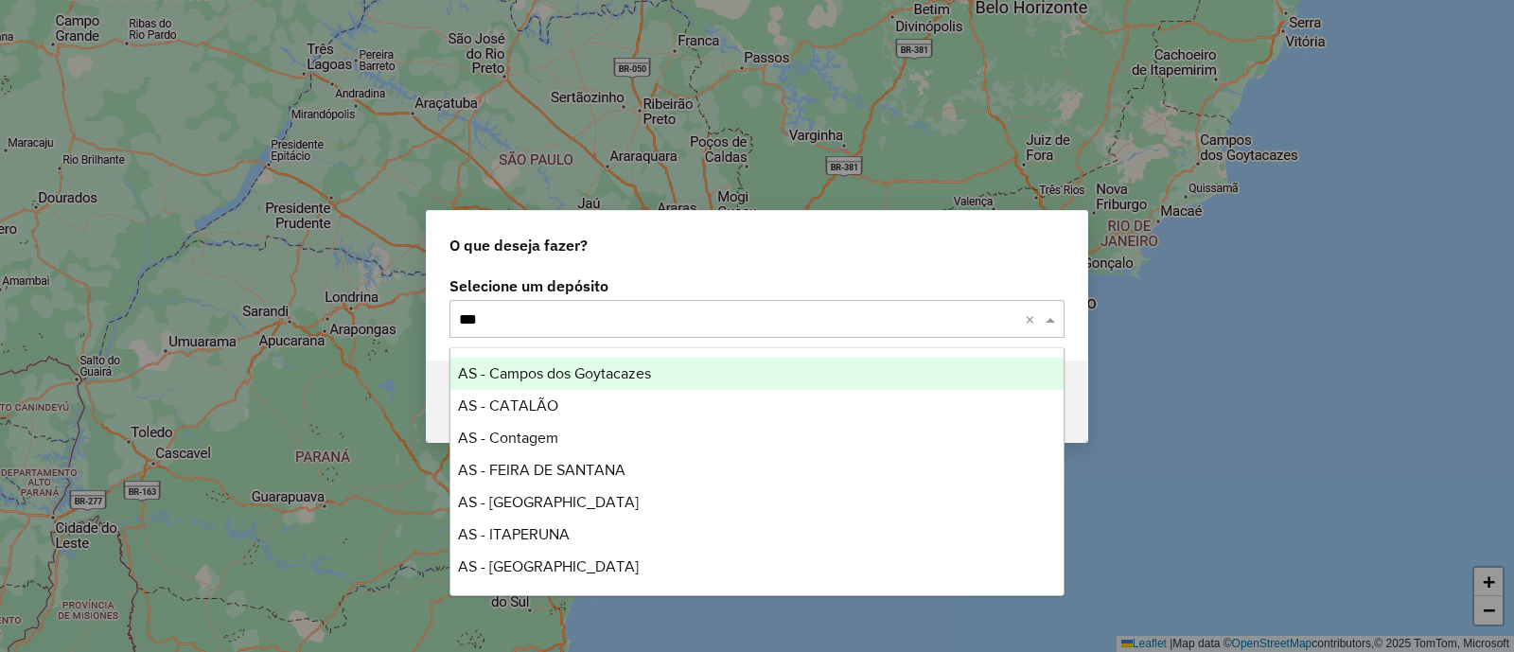
type input "****"
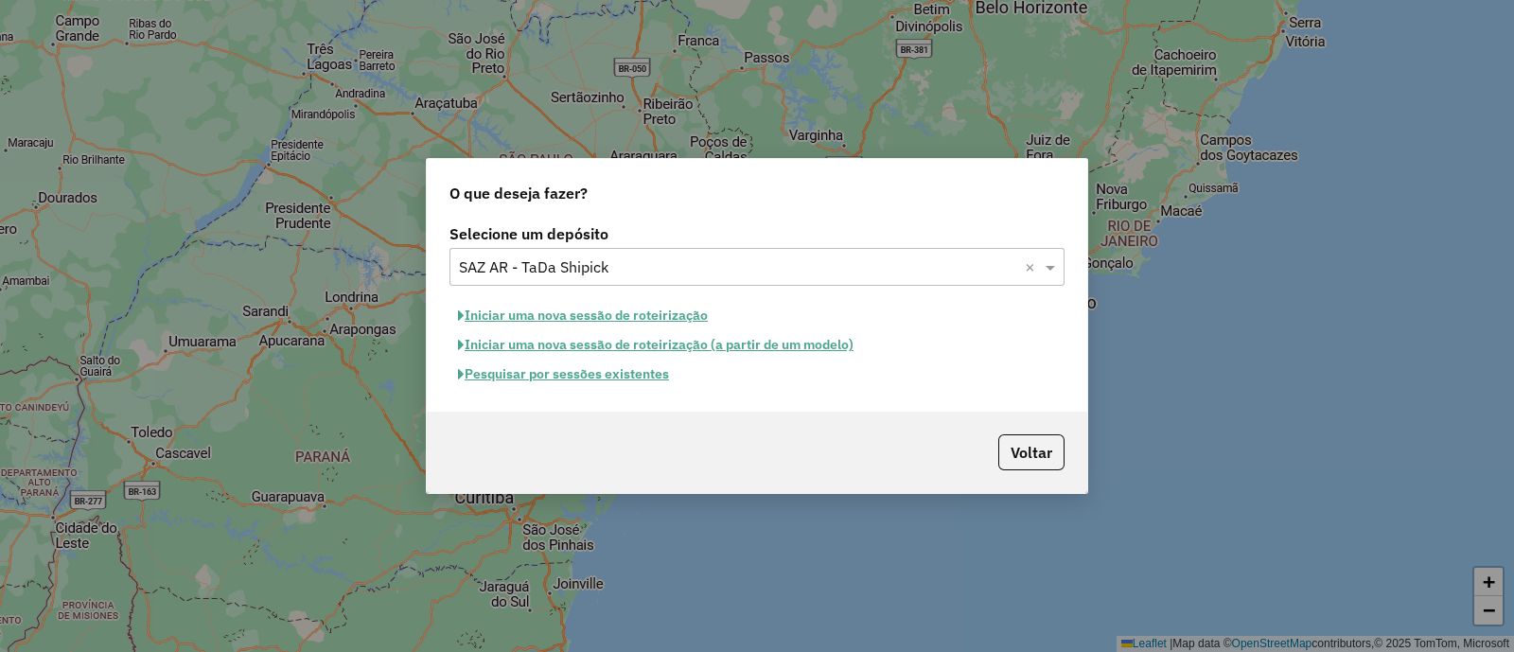
click at [648, 371] on button "Pesquisar por sessões existentes" at bounding box center [563, 374] width 228 height 29
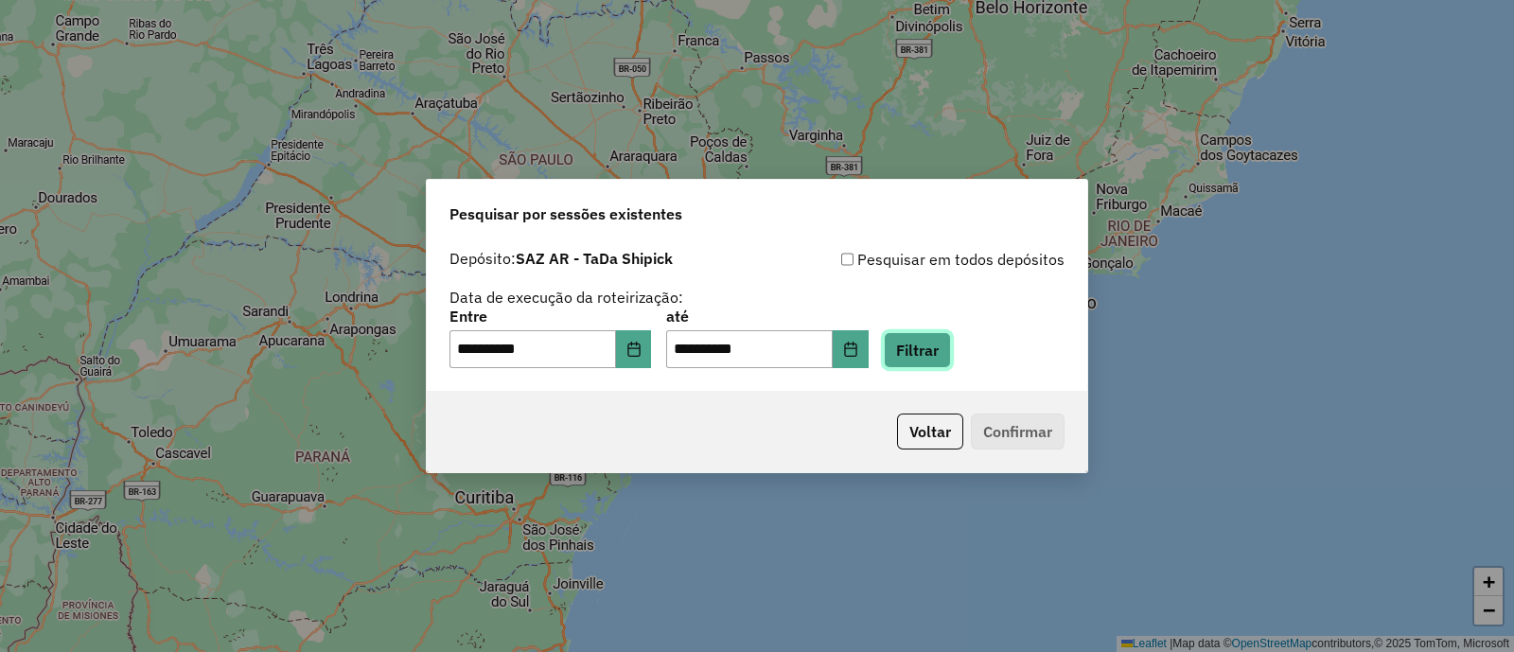
click at [930, 350] on button "Filtrar" at bounding box center [917, 350] width 67 height 36
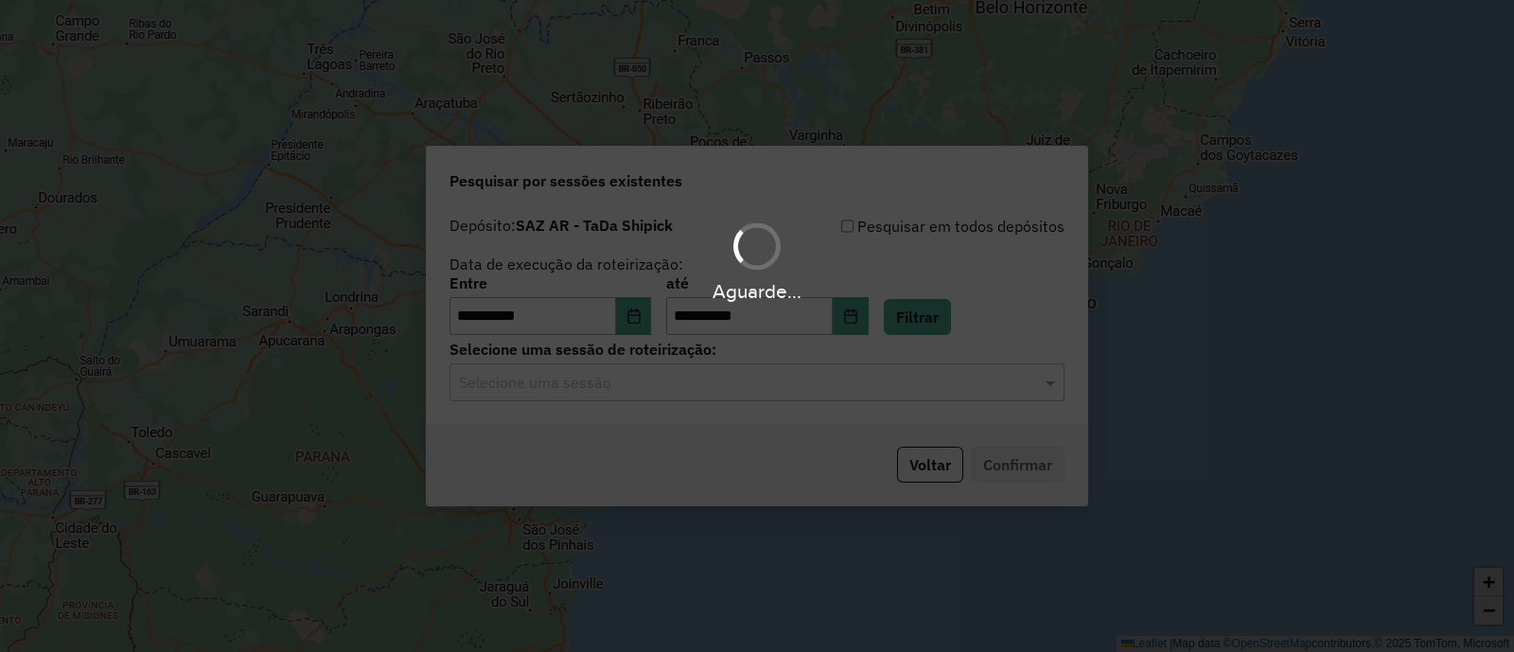
click at [722, 376] on hb-app "**********" at bounding box center [757, 326] width 1514 height 652
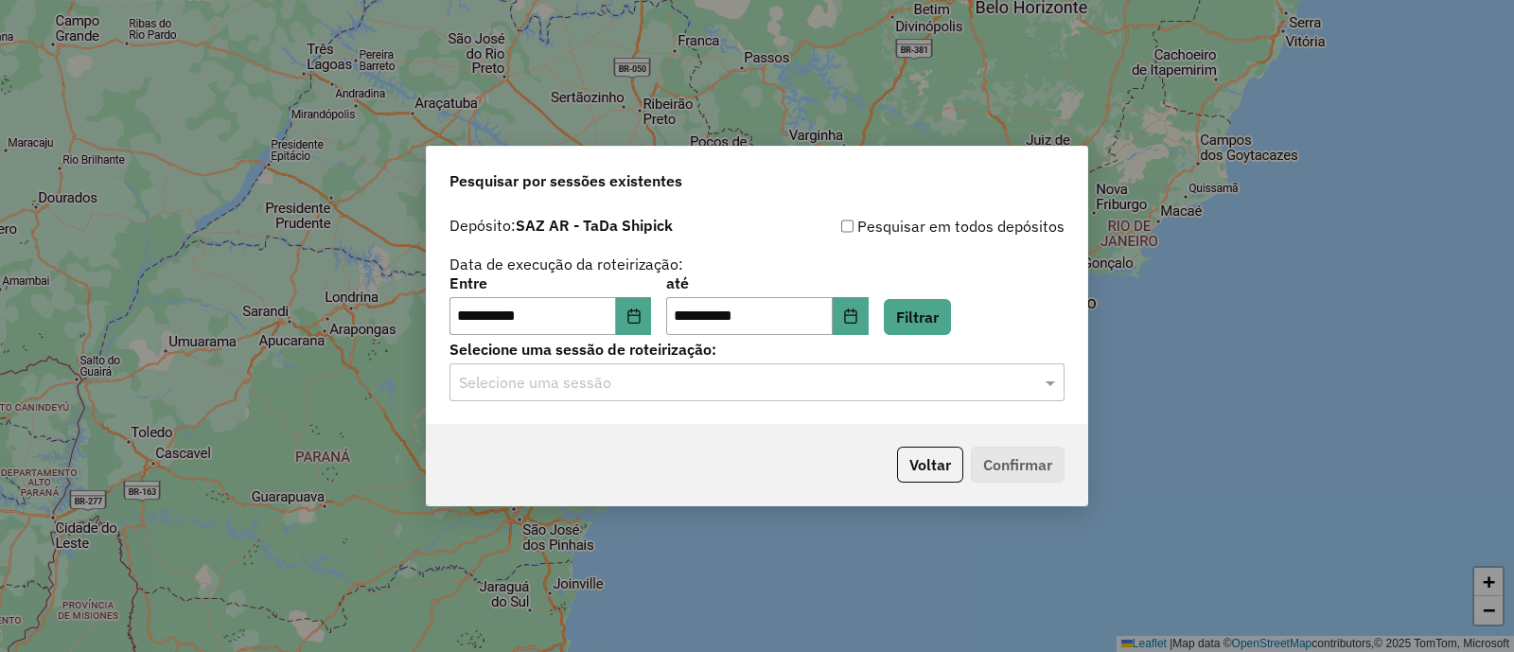
click at [706, 399] on div "Selecione uma sessão" at bounding box center [756, 382] width 615 height 38
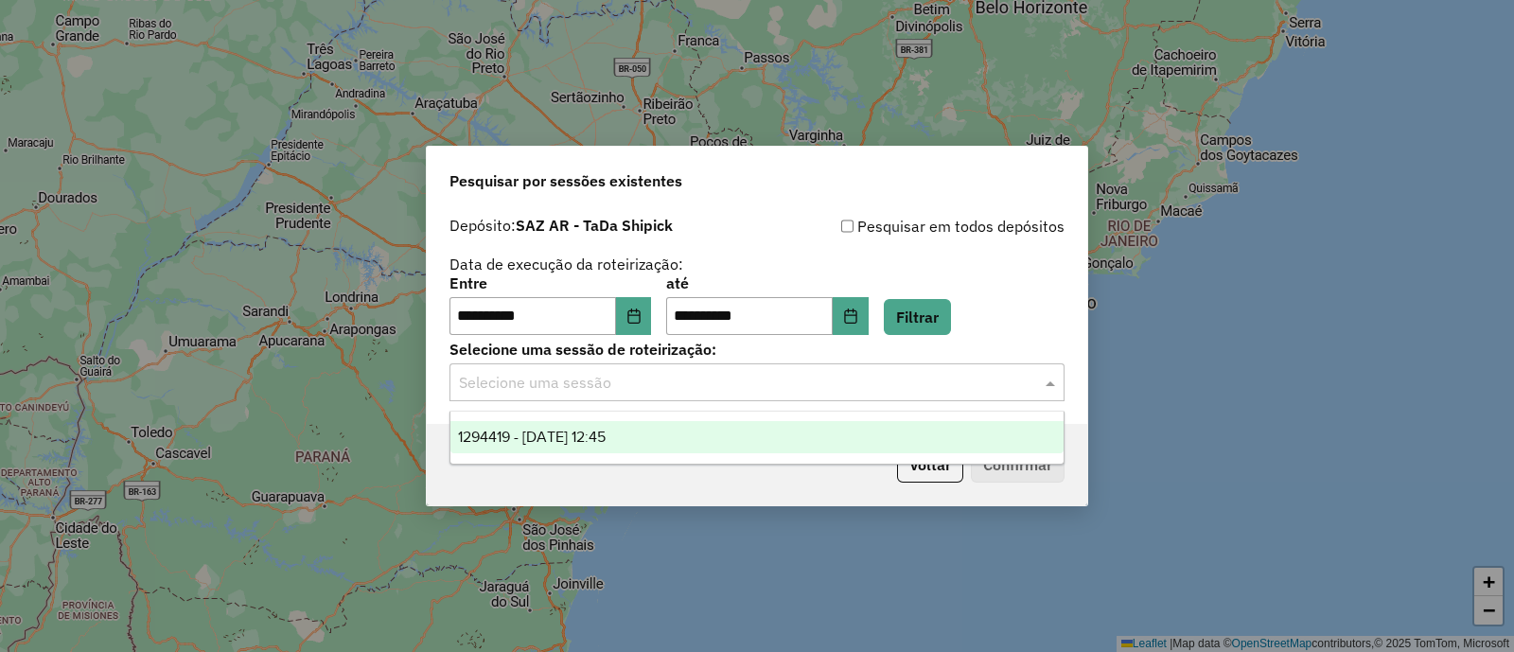
click at [606, 438] on span "1294419 - 15/10/2025 12:45" at bounding box center [532, 437] width 148 height 16
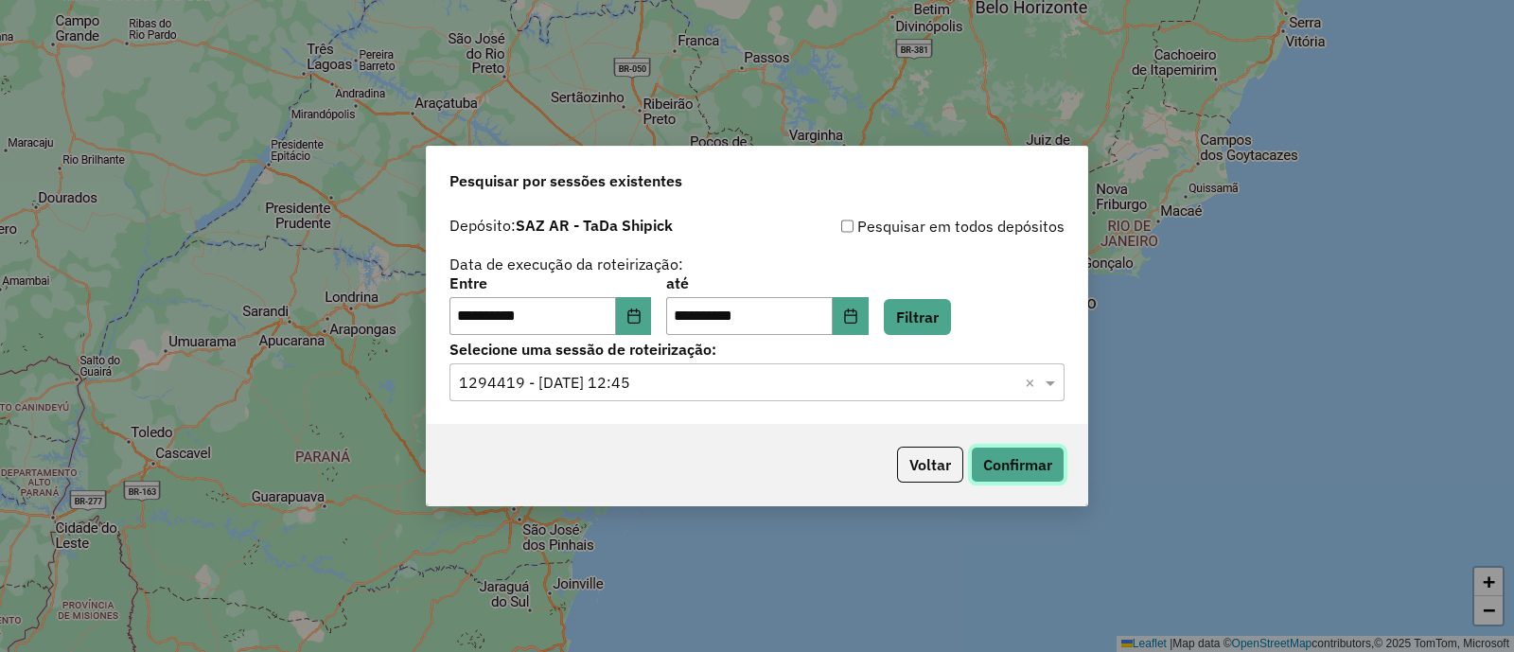
click at [994, 453] on button "Confirmar" at bounding box center [1018, 465] width 94 height 36
click at [710, 448] on div "Voltar Confirmar" at bounding box center [757, 464] width 660 height 81
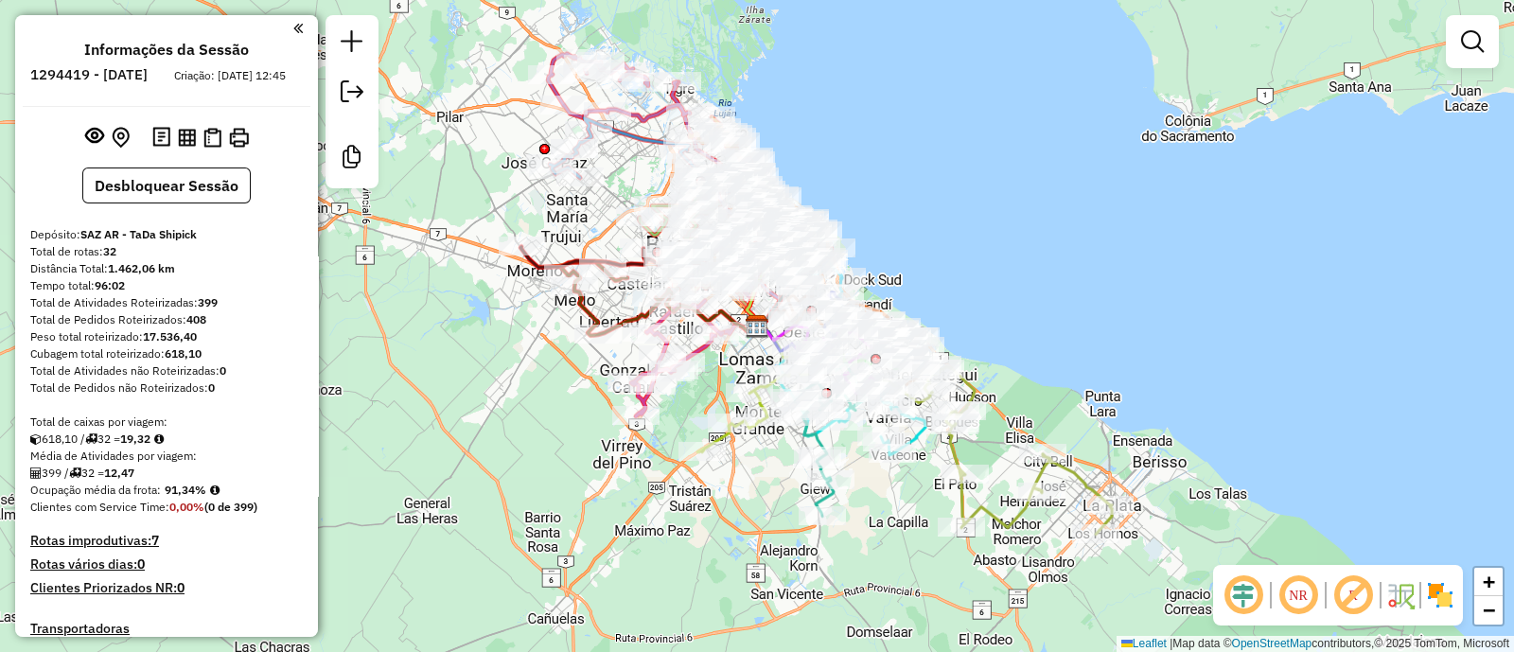
click at [1443, 591] on img at bounding box center [1440, 595] width 30 height 30
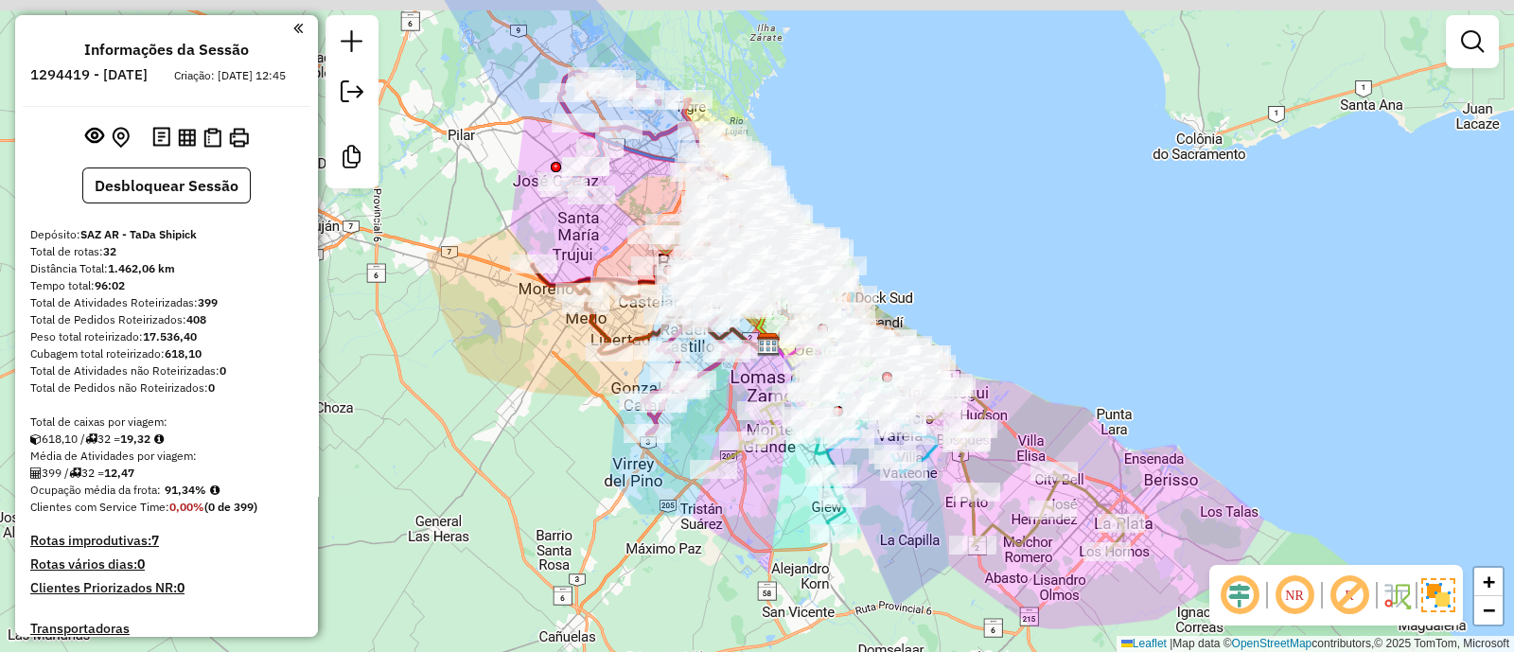
drag, startPoint x: 537, startPoint y: 407, endPoint x: 560, endPoint y: 442, distance: 41.7
click at [560, 442] on div "Janela de atendimento Grade de atendimento Capacidade Transportadoras Veículos …" at bounding box center [757, 326] width 1514 height 652
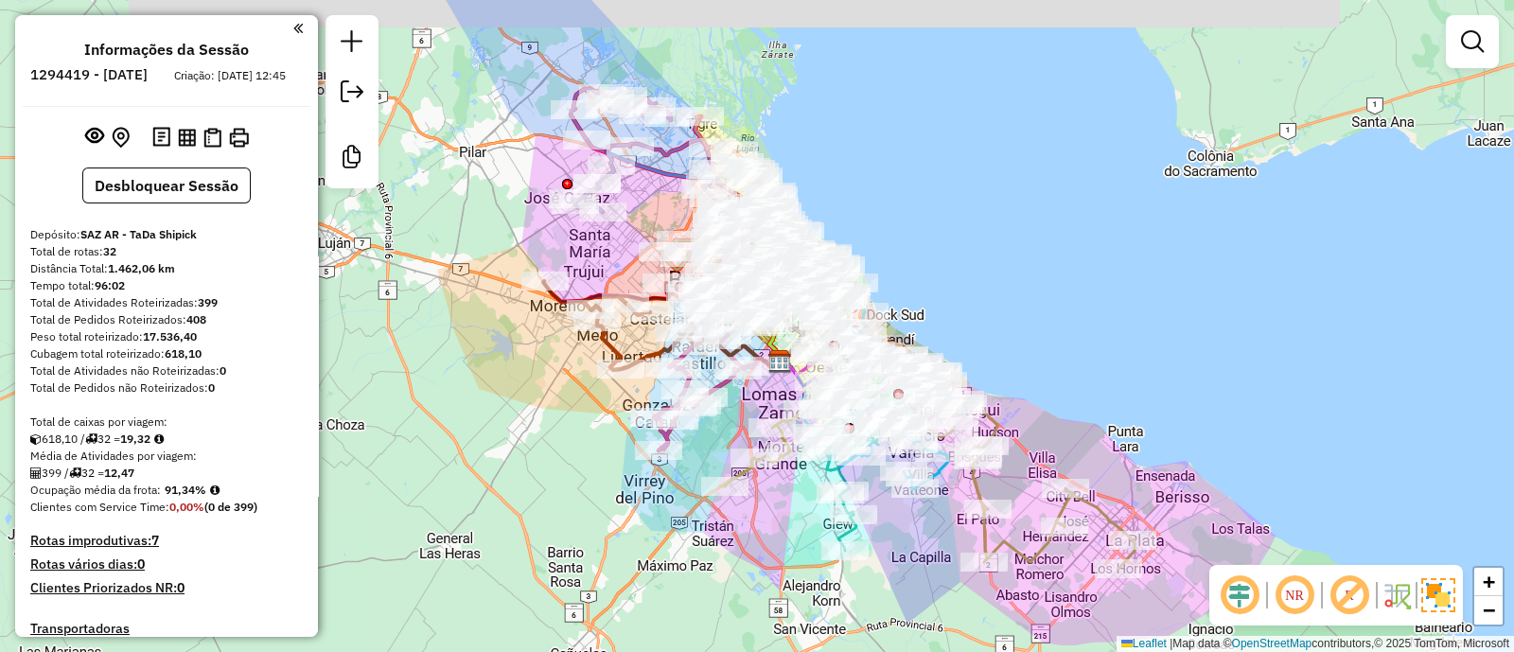
click at [544, 403] on div "Janela de atendimento Grade de atendimento Capacidade Transportadoras Veículos …" at bounding box center [757, 326] width 1514 height 652
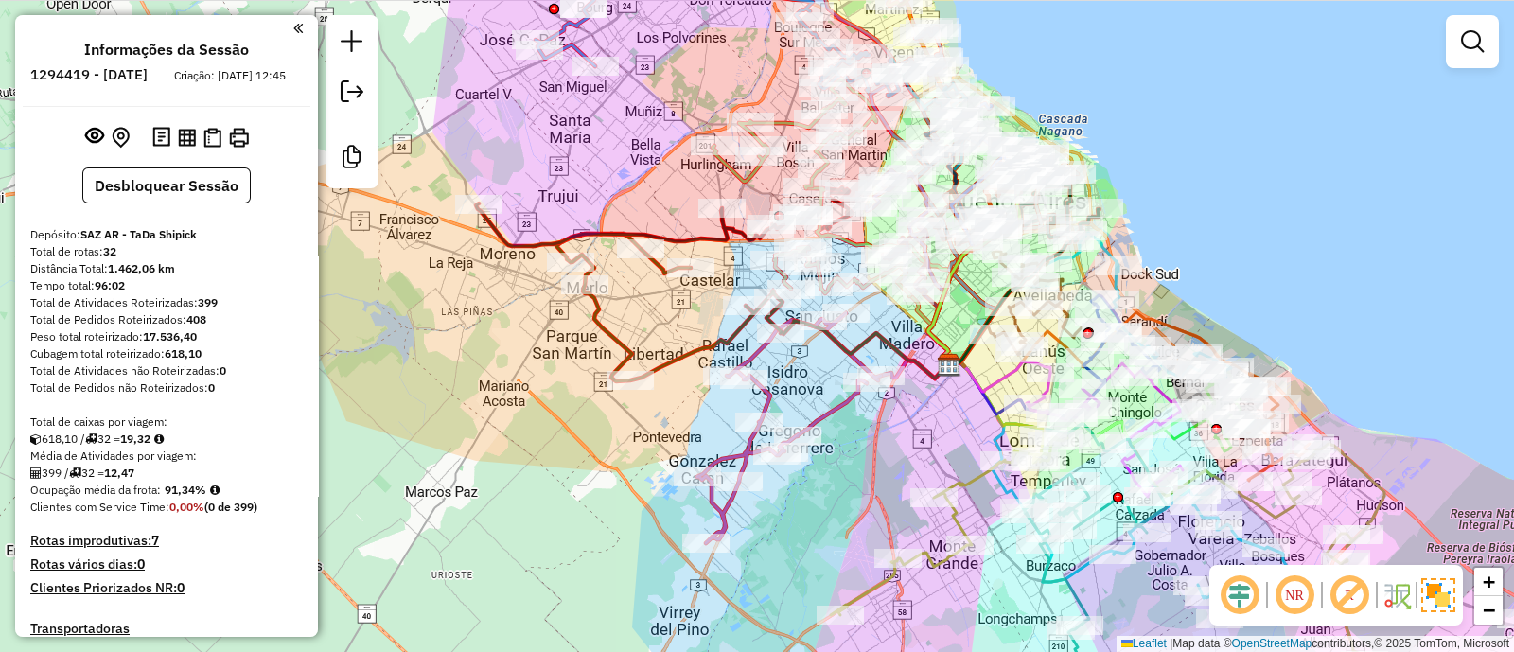
click at [508, 243] on icon at bounding box center [664, 216] width 377 height 59
select select "**********"
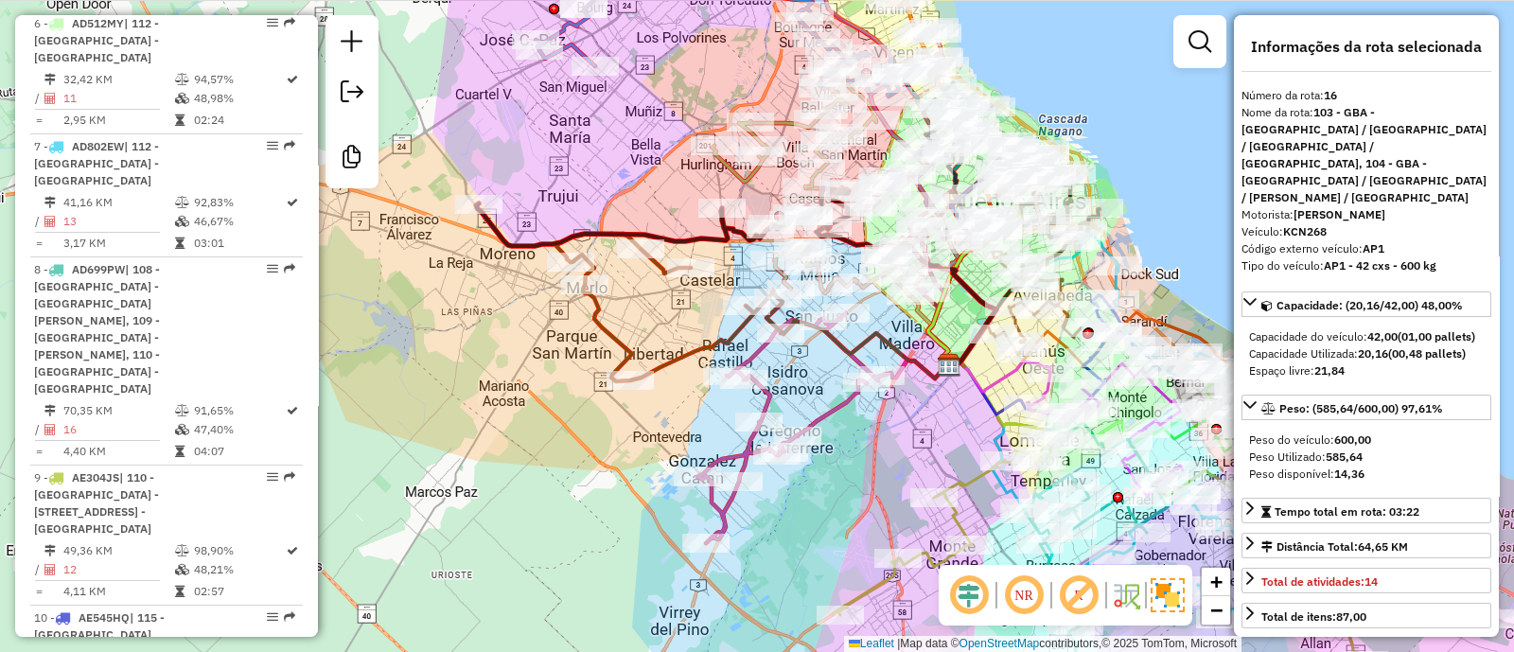
scroll to position [2582, 0]
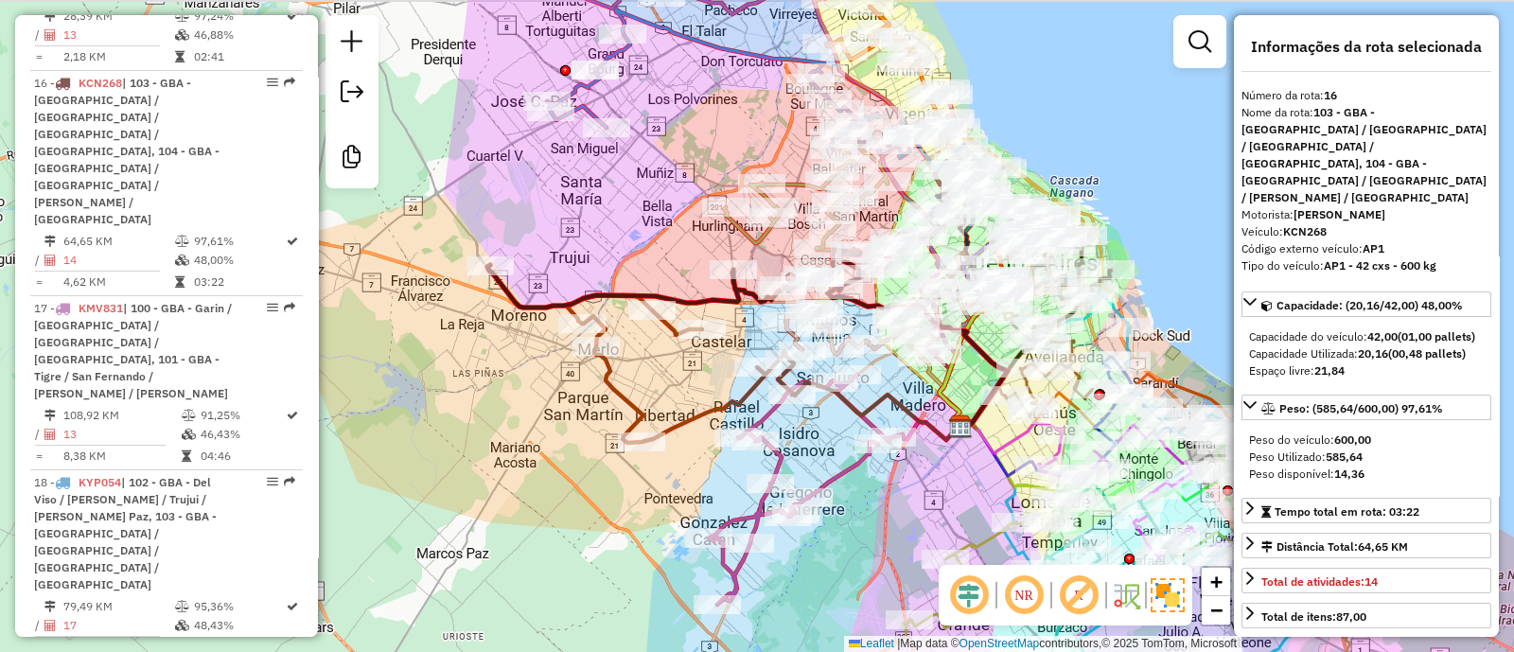
drag, startPoint x: 544, startPoint y: 191, endPoint x: 554, endPoint y: 315, distance: 124.4
click at [555, 309] on div "Janela de atendimento Grade de atendimento Capacidade Transportadoras Veículos …" at bounding box center [757, 326] width 1514 height 652
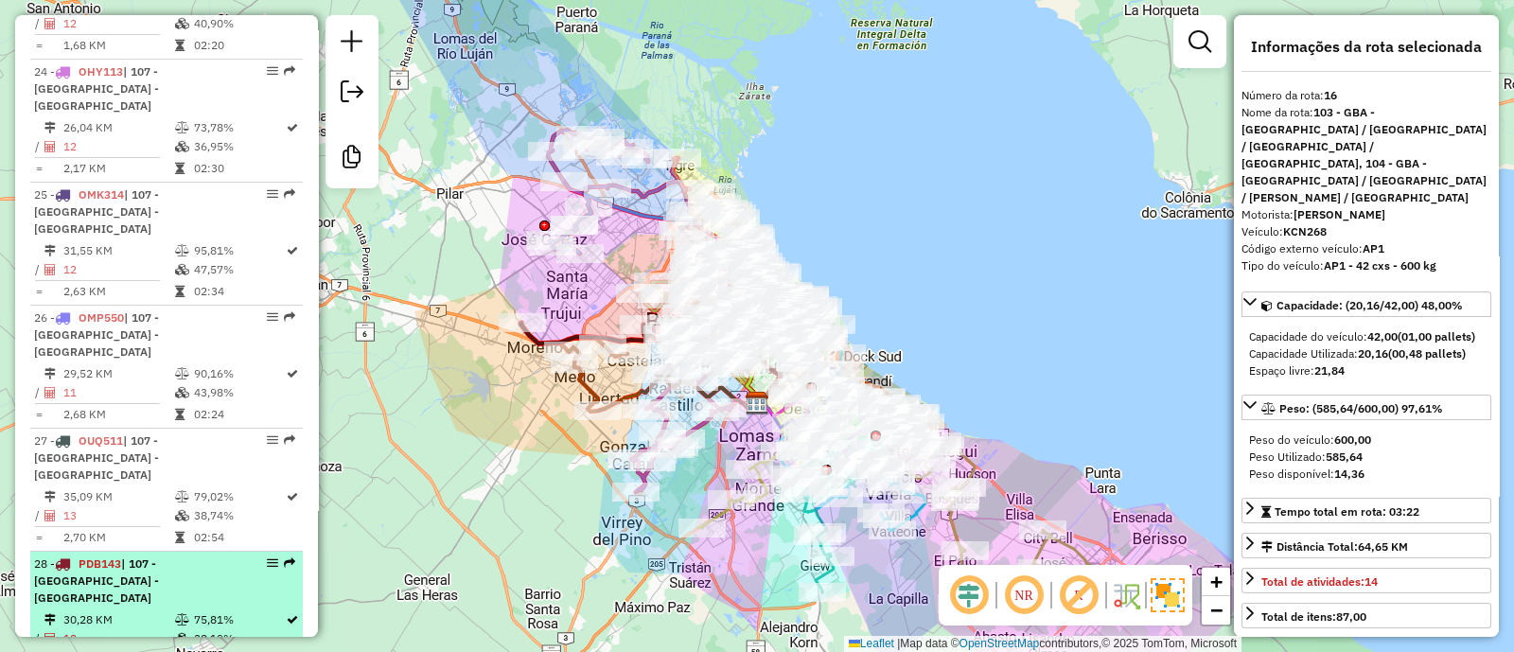
scroll to position [4079, 0]
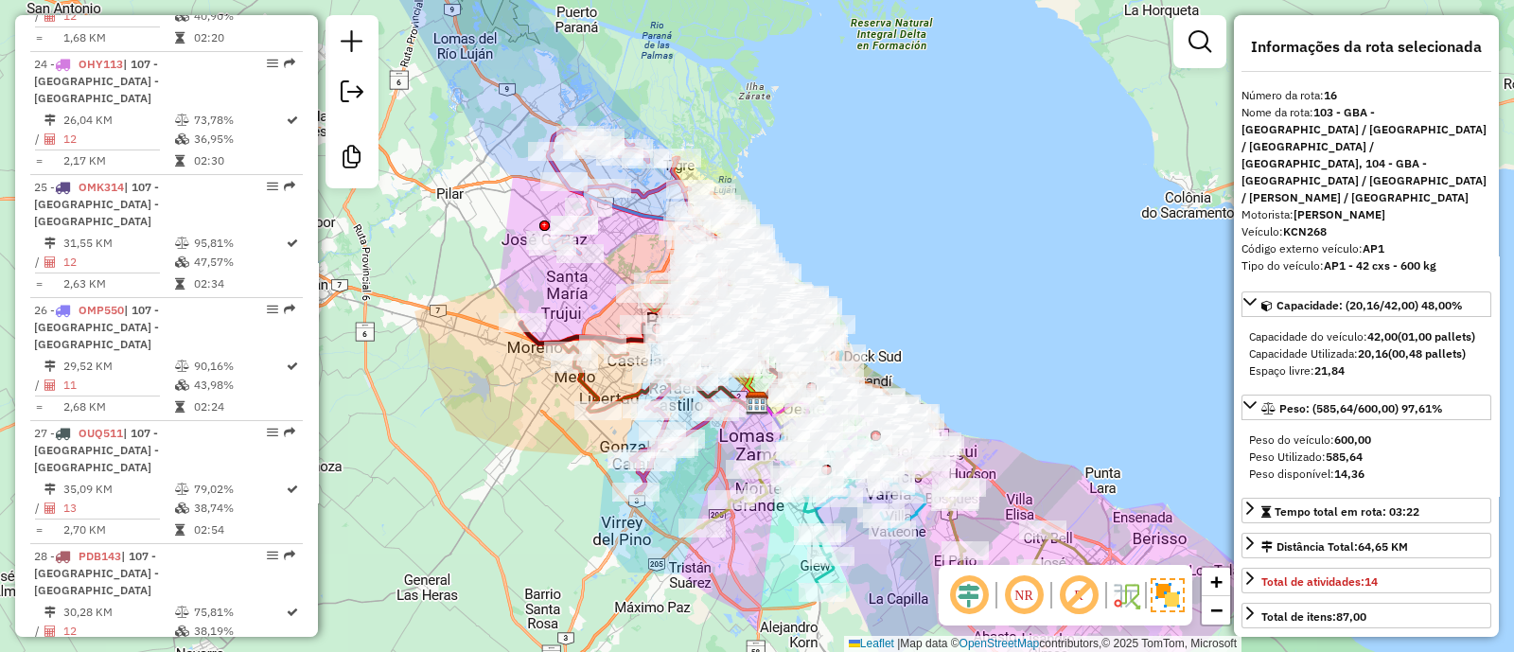
click at [439, 482] on div "Janela de atendimento Grade de atendimento Capacidade Transportadoras Veículos …" at bounding box center [757, 326] width 1514 height 652
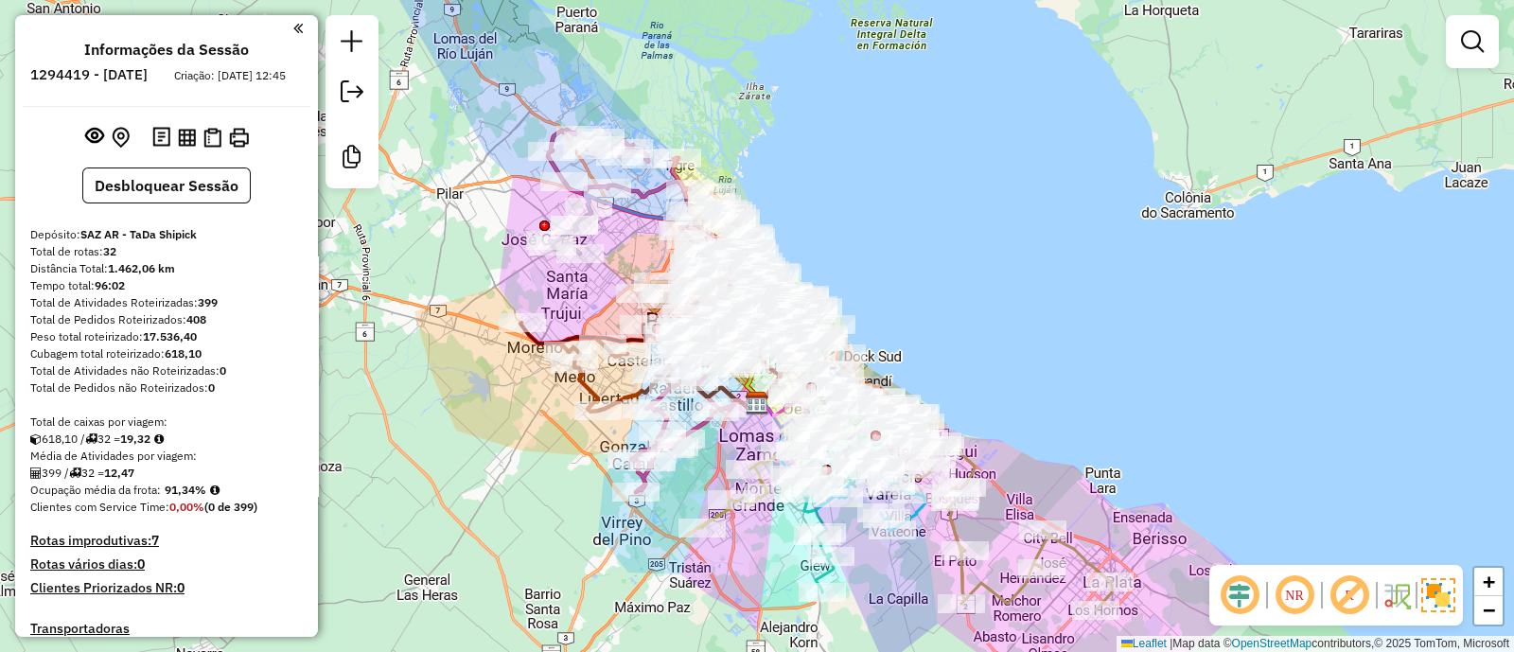
scroll to position [4079, 0]
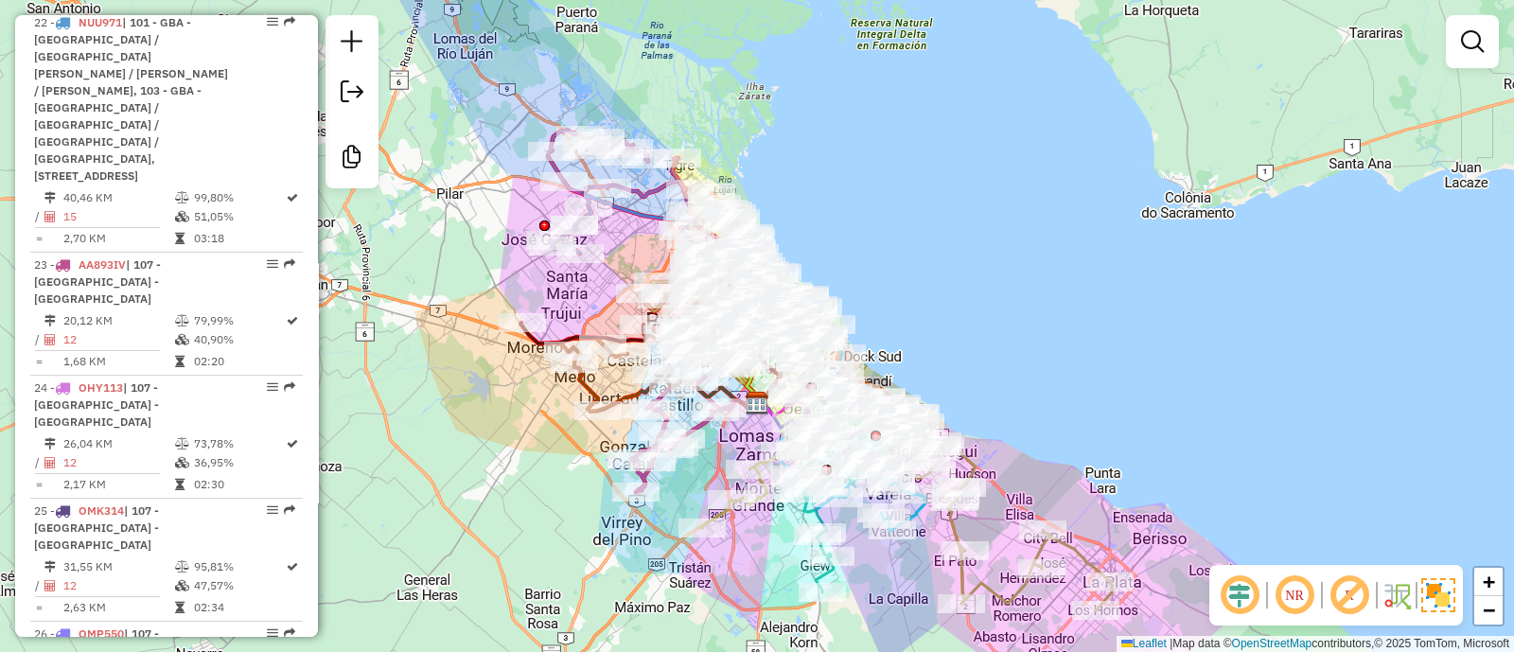
click at [979, 338] on div "Janela de atendimento Grade de atendimento Capacidade Transportadoras Veículos …" at bounding box center [757, 326] width 1514 height 652
